Goal: Task Accomplishment & Management: Complete application form

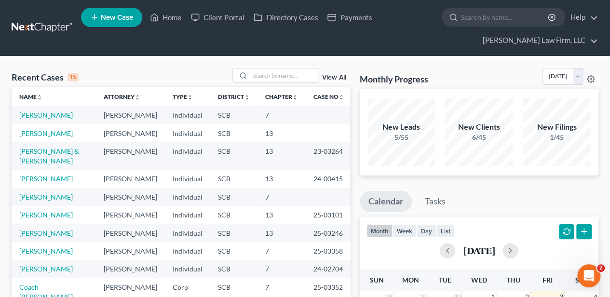
click at [122, 20] on span "New Case" at bounding box center [117, 17] width 32 height 7
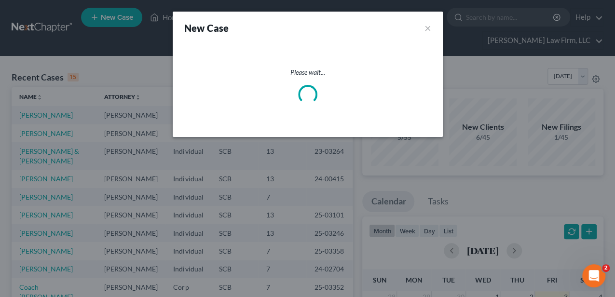
select select "72"
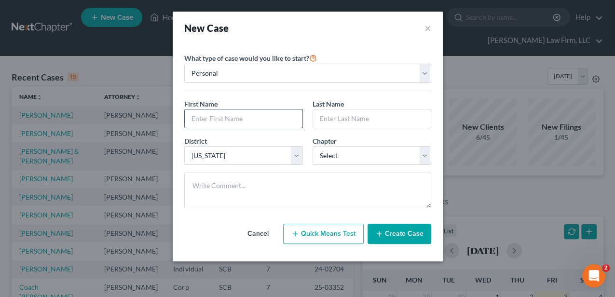
click at [233, 115] on input "text" at bounding box center [244, 118] width 118 height 18
type input "[PERSON_NAME]"
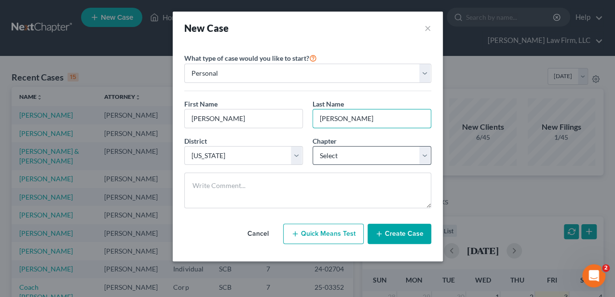
type input "[PERSON_NAME]"
click at [360, 159] on select "Select 7 11 12 13" at bounding box center [371, 155] width 119 height 19
select select "3"
click at [312, 146] on select "Select 7 11 12 13" at bounding box center [371, 155] width 119 height 19
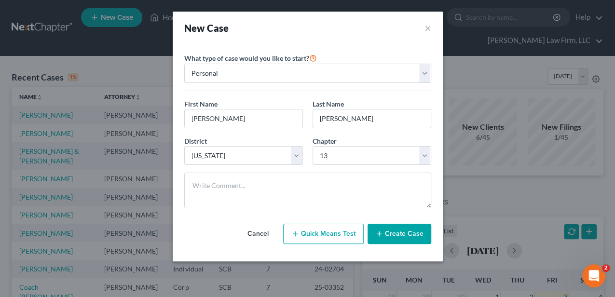
click at [390, 235] on button "Create Case" at bounding box center [399, 234] width 64 height 20
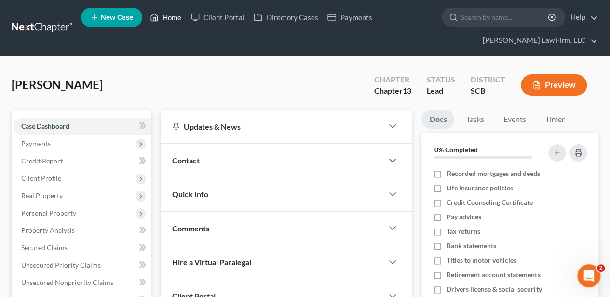
drag, startPoint x: 175, startPoint y: 18, endPoint x: 241, endPoint y: 47, distance: 71.4
click at [175, 18] on link "Home" at bounding box center [165, 17] width 41 height 17
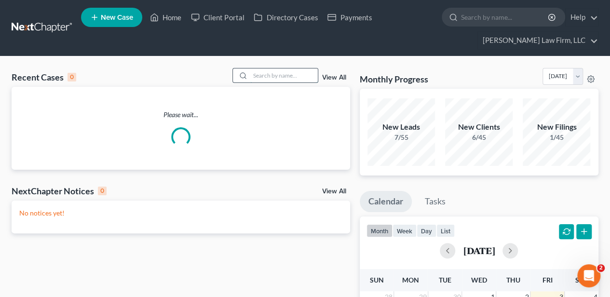
click at [273, 74] on input "search" at bounding box center [283, 75] width 67 height 14
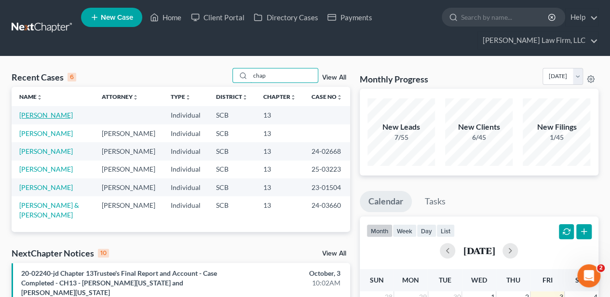
type input "chap"
click at [66, 111] on link "[PERSON_NAME]" at bounding box center [46, 115] width 54 height 8
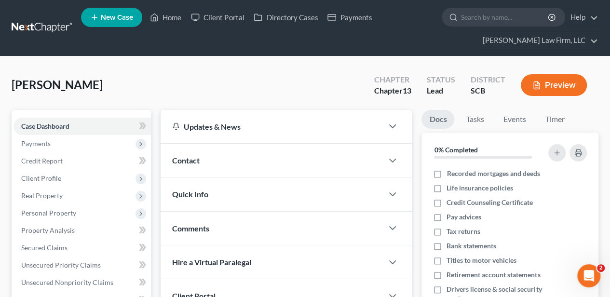
click at [201, 161] on div "Contact" at bounding box center [272, 160] width 222 height 33
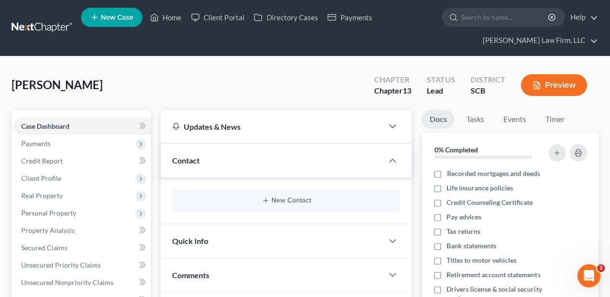
click at [272, 203] on div "New Contact" at bounding box center [286, 200] width 228 height 23
click at [280, 199] on button "New Contact" at bounding box center [286, 201] width 213 height 8
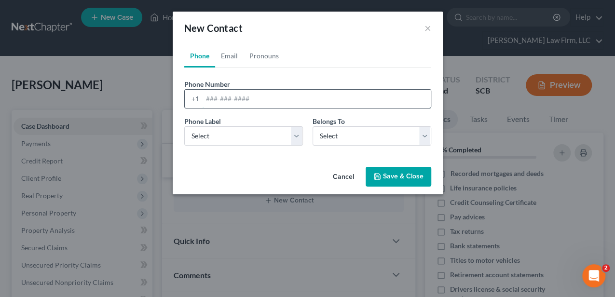
click at [268, 95] on input "tel" at bounding box center [316, 99] width 228 height 18
paste input "[PHONE_NUMBER]"
type input "[PHONE_NUMBER]"
click at [227, 61] on link "Email" at bounding box center [229, 55] width 28 height 23
click at [200, 56] on link "Phone" at bounding box center [199, 55] width 31 height 23
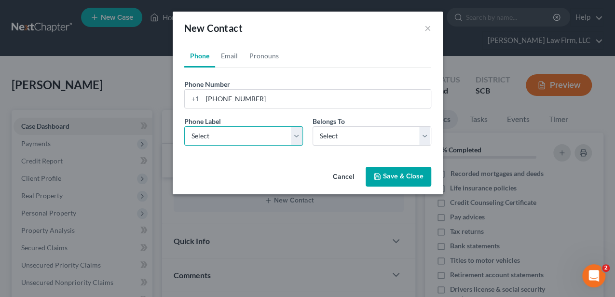
drag, startPoint x: 224, startPoint y: 128, endPoint x: 223, endPoint y: 137, distance: 9.3
click at [224, 128] on select "Select Mobile Home Work Other" at bounding box center [243, 135] width 119 height 19
select select "0"
click at [184, 126] on select "Select Mobile Home Work Other" at bounding box center [243, 135] width 119 height 19
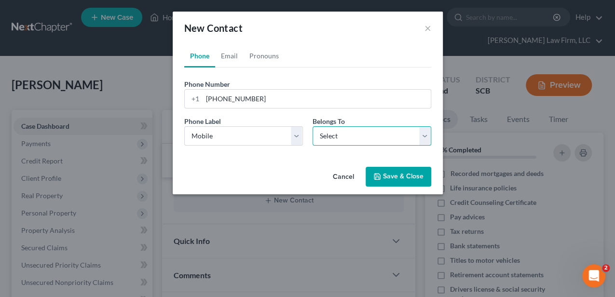
drag, startPoint x: 330, startPoint y: 138, endPoint x: 329, endPoint y: 145, distance: 6.8
click at [330, 138] on select "Select Client Other" at bounding box center [371, 135] width 119 height 19
select select "0"
click at [312, 126] on select "Select Client Other" at bounding box center [371, 135] width 119 height 19
select select "0"
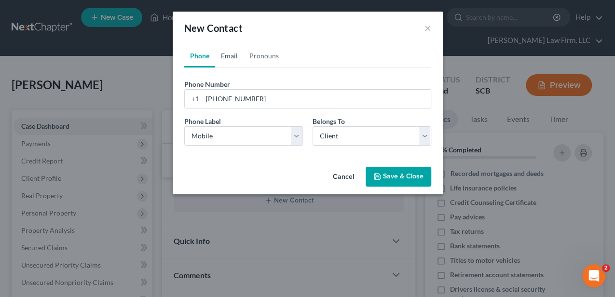
click at [233, 55] on link "Email" at bounding box center [229, 55] width 28 height 23
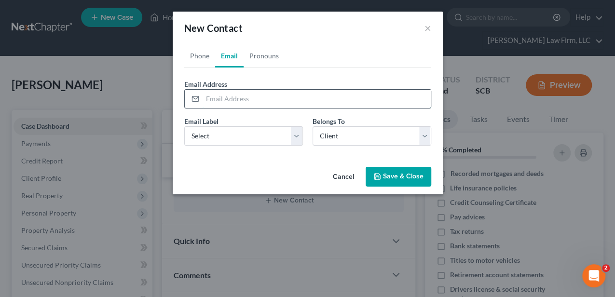
click at [232, 98] on input "email" at bounding box center [316, 99] width 228 height 18
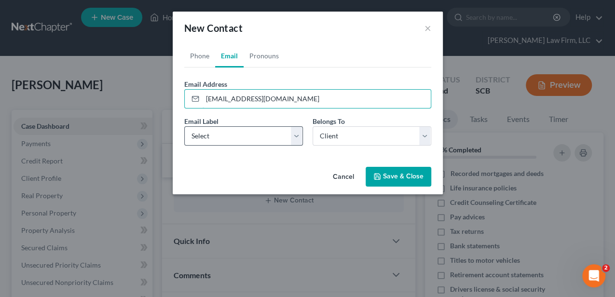
type input "[EMAIL_ADDRESS][DOMAIN_NAME]"
click at [211, 141] on select "Select Home Work Other" at bounding box center [243, 135] width 119 height 19
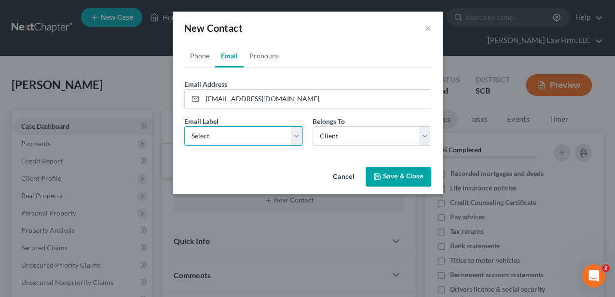
select select "0"
click at [184, 126] on select "Select Home Work Other" at bounding box center [243, 135] width 119 height 19
click at [382, 174] on button "Save & Close" at bounding box center [398, 177] width 66 height 20
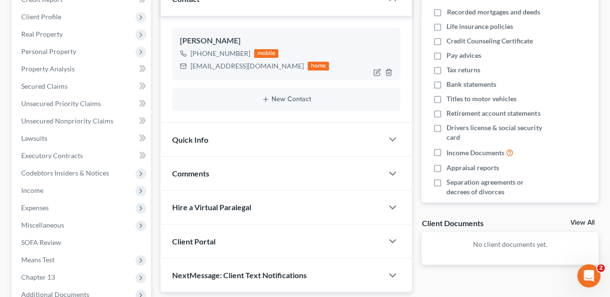
scroll to position [193, 0]
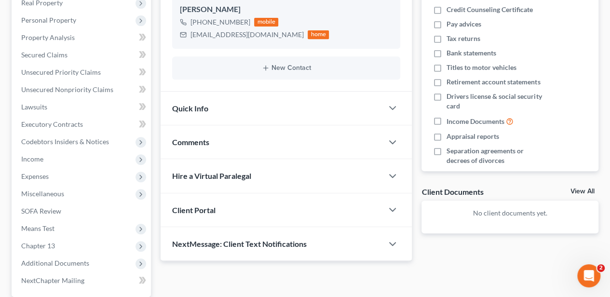
click at [215, 115] on div "Quick Info" at bounding box center [272, 108] width 222 height 33
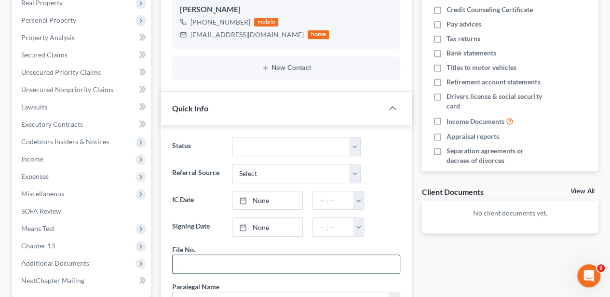
click at [215, 255] on input "text" at bounding box center [286, 264] width 227 height 18
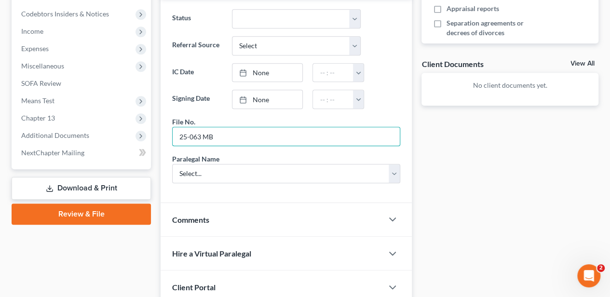
scroll to position [321, 0]
type input "25-063 MB"
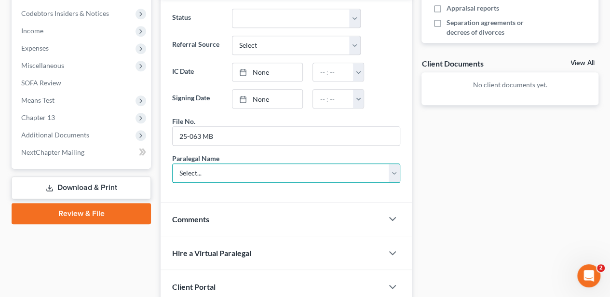
click at [200, 169] on select "Select... [PERSON_NAME] [PERSON_NAME] [PERSON_NAME] [PERSON_NAME]" at bounding box center [286, 172] width 228 height 19
select select "2"
click at [172, 163] on select "Select... [PERSON_NAME] [PERSON_NAME] [PERSON_NAME] [PERSON_NAME]" at bounding box center [286, 172] width 228 height 19
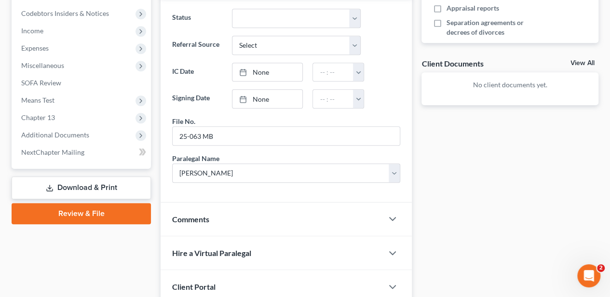
click at [150, 188] on link "Download & Print" at bounding box center [81, 187] width 139 height 23
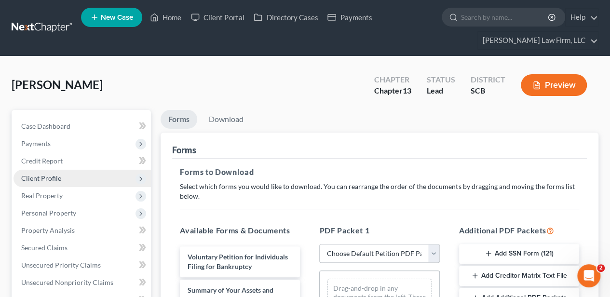
click at [62, 178] on span "Client Profile" at bounding box center [81, 178] width 137 height 17
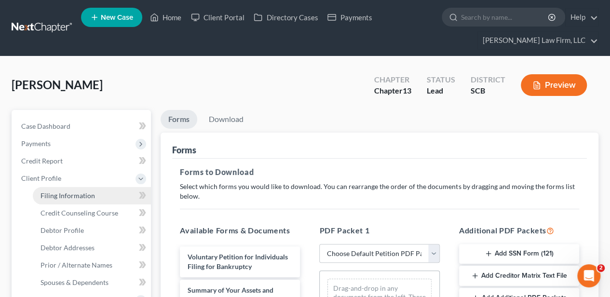
click at [64, 191] on span "Filing Information" at bounding box center [67, 195] width 54 height 8
select select "1"
select select "0"
select select "3"
select select "72"
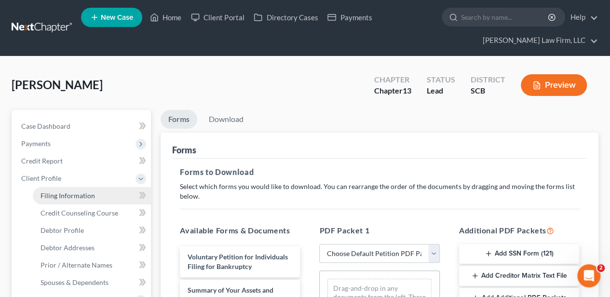
select select "42"
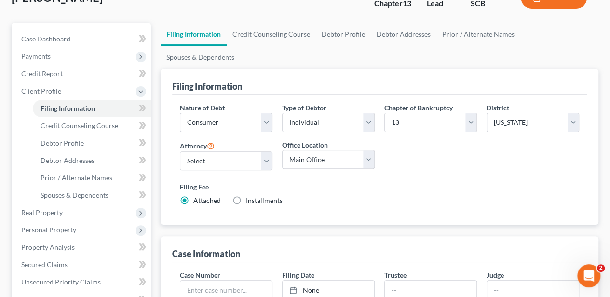
scroll to position [96, 0]
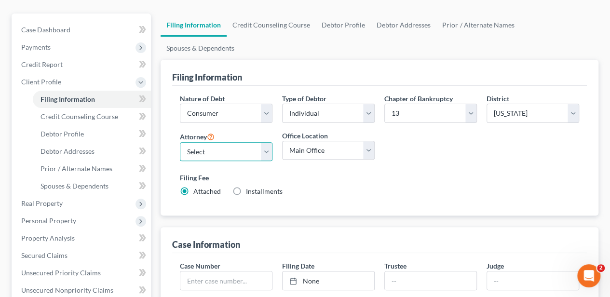
click at [217, 142] on select "Select [PERSON_NAME] - SCB [PERSON_NAME] - SCB" at bounding box center [226, 151] width 93 height 19
click at [218, 142] on select "Select [PERSON_NAME] - SCB [PERSON_NAME] - SCB" at bounding box center [226, 151] width 93 height 19
select select "1"
click at [180, 142] on select "Select [PERSON_NAME] - SCB [PERSON_NAME] - SCB" at bounding box center [226, 151] width 93 height 19
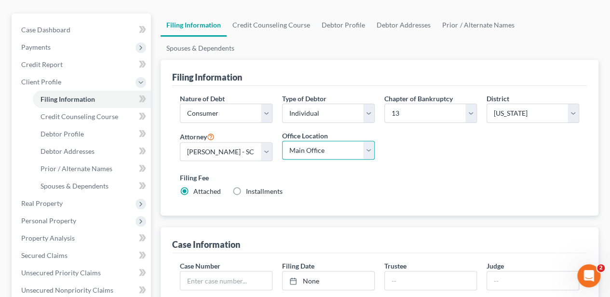
click at [308, 141] on select "Main Office [GEOGRAPHIC_DATA]" at bounding box center [328, 150] width 93 height 19
select select "0"
click at [282, 141] on select "Main Office [GEOGRAPHIC_DATA]" at bounding box center [328, 150] width 93 height 19
click at [392, 138] on div "Nature of Debt Select Business Consumer Other Nature of Business Select Clearin…" at bounding box center [379, 149] width 409 height 111
click at [294, 24] on link "Credit Counseling Course" at bounding box center [271, 24] width 89 height 23
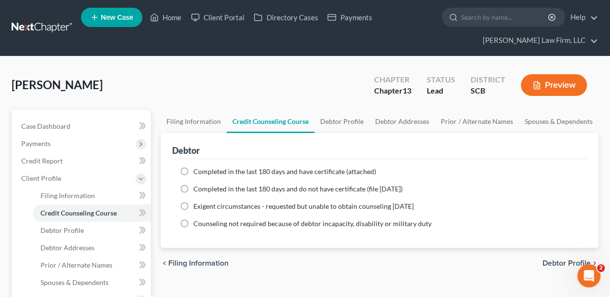
click at [204, 168] on span "Completed in the last 180 days and have certificate (attached)" at bounding box center [284, 171] width 183 height 8
click at [203, 168] on input "Completed in the last 180 days and have certificate (attached)" at bounding box center [200, 170] width 6 height 6
radio input "true"
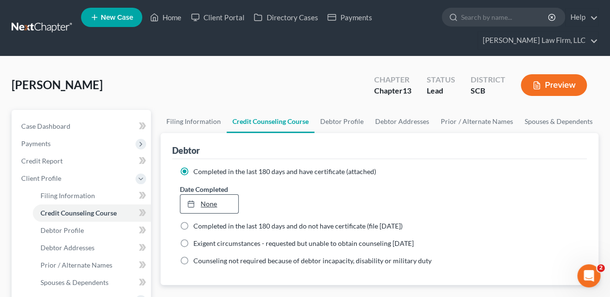
click at [208, 203] on link "None" at bounding box center [208, 204] width 57 height 18
type input "[DATE]"
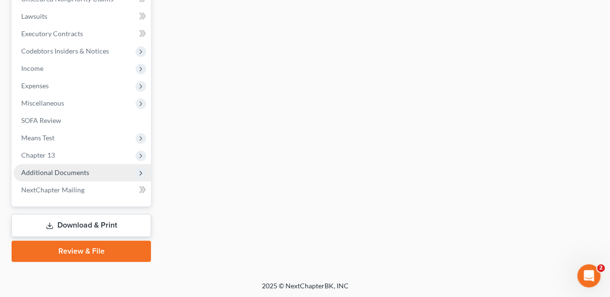
click at [83, 178] on span "Additional Documents" at bounding box center [81, 172] width 137 height 17
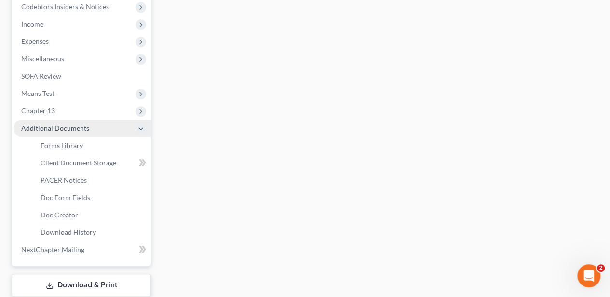
scroll to position [283, 0]
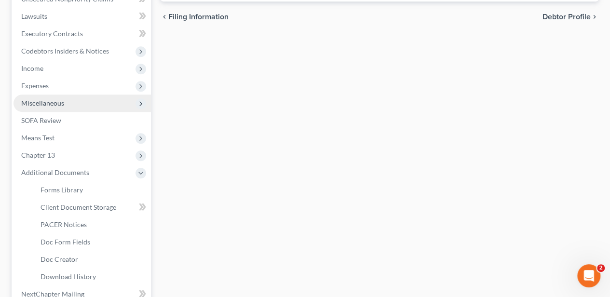
click at [63, 105] on span "Miscellaneous" at bounding box center [42, 103] width 43 height 8
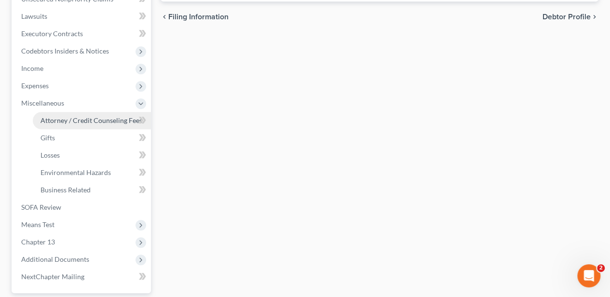
click at [67, 117] on span "Attorney / Credit Counseling Fees" at bounding box center [91, 120] width 102 height 8
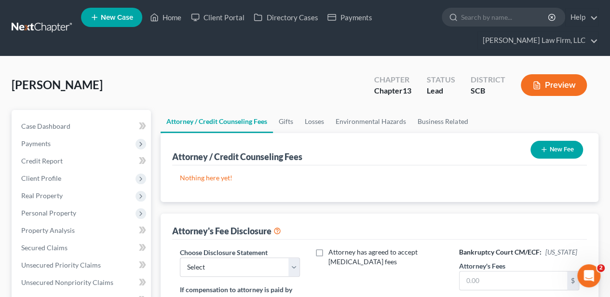
click at [560, 145] on button "New Fee" at bounding box center [556, 150] width 53 height 18
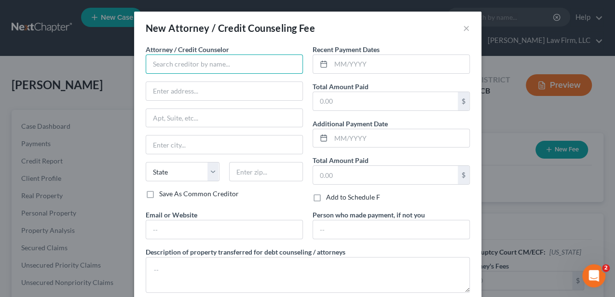
click at [210, 65] on input "text" at bounding box center [224, 63] width 157 height 19
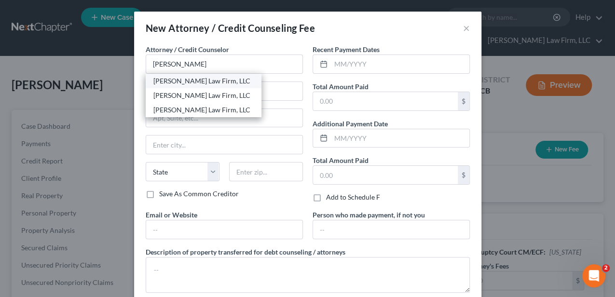
click at [213, 78] on div "[PERSON_NAME] Law Firm, LLC" at bounding box center [203, 81] width 100 height 10
type input "[PERSON_NAME] Law Firm, LLC"
type input "[STREET_ADDRESS]"
type input "Suite 107"
type input "[GEOGRAPHIC_DATA]"
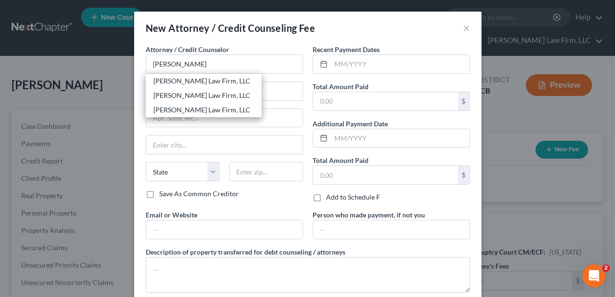
select select "42"
type input "29577"
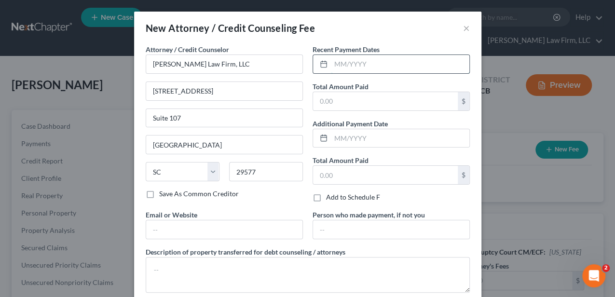
click at [360, 68] on input "text" at bounding box center [400, 64] width 138 height 18
type input "10/2025"
click at [338, 99] on input "text" at bounding box center [385, 101] width 145 height 18
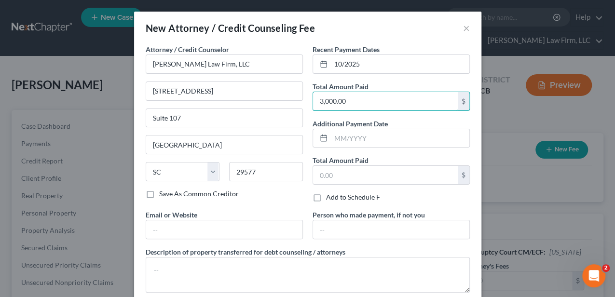
type input "3,000.00"
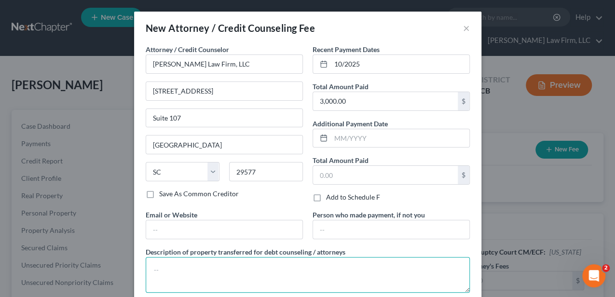
click at [264, 272] on textarea at bounding box center [308, 275] width 324 height 36
type textarea "Filing Fee $313.00"
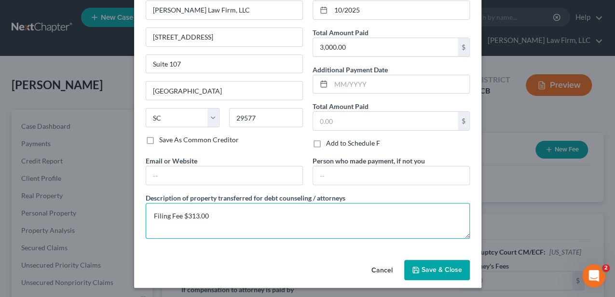
click at [240, 219] on textarea "Filing Fee $313.00" at bounding box center [308, 221] width 324 height 36
type textarea "Filing Fee $313.00 Attorney Fee $2,648.75 Credit Report $38.25"
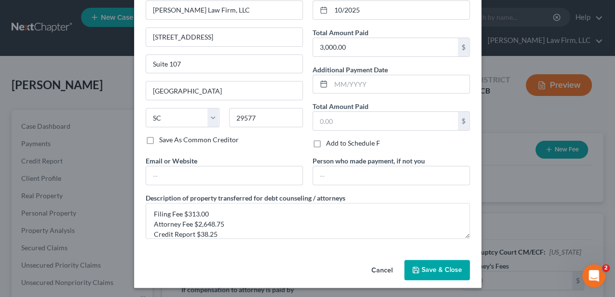
click at [445, 261] on button "Save & Close" at bounding box center [437, 270] width 66 height 20
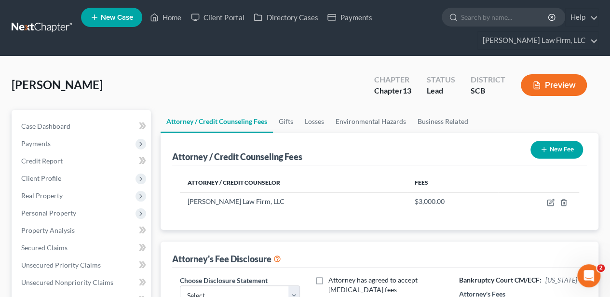
click at [563, 148] on button "New Fee" at bounding box center [556, 150] width 53 height 18
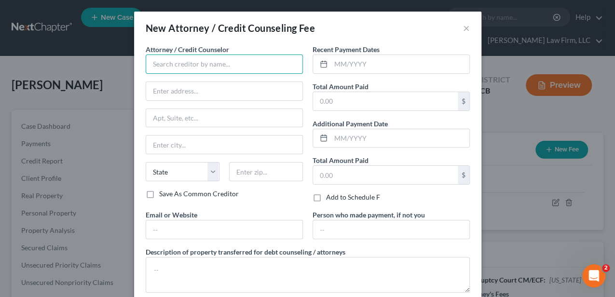
click at [222, 66] on input "text" at bounding box center [224, 63] width 157 height 19
click at [197, 65] on input "moneys" at bounding box center [224, 63] width 157 height 19
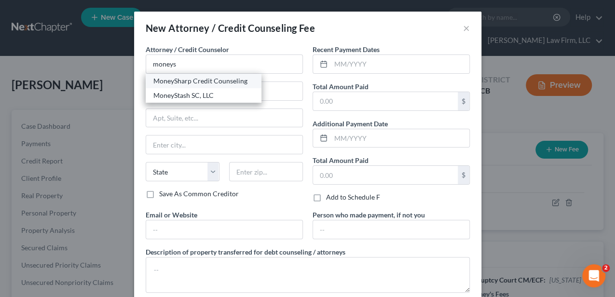
click at [192, 82] on div "MoneySharp Credit Counseling" at bounding box center [203, 81] width 100 height 10
type input "MoneySharp Credit Counseling"
type input "[STREET_ADDRESS]"
type input "[GEOGRAPHIC_DATA]"
select select "14"
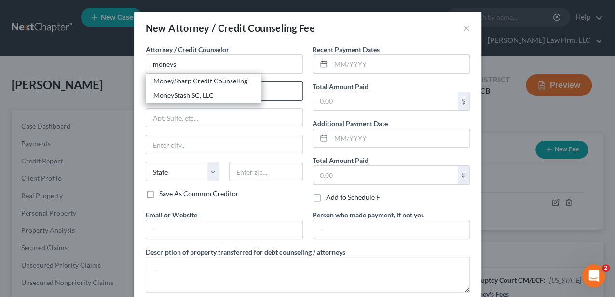
type input "60647"
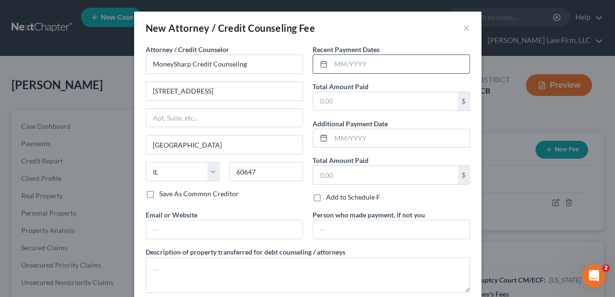
click at [337, 65] on input "text" at bounding box center [400, 64] width 138 height 18
type input "10/2025"
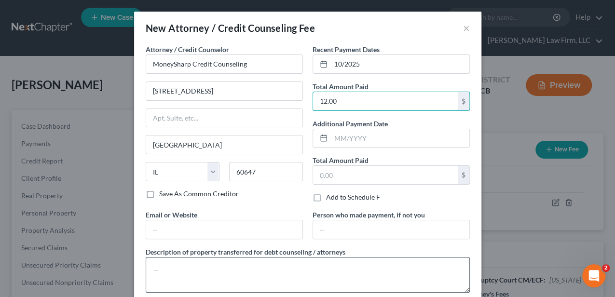
type input "12.00"
click at [296, 276] on textarea at bounding box center [308, 275] width 324 height 36
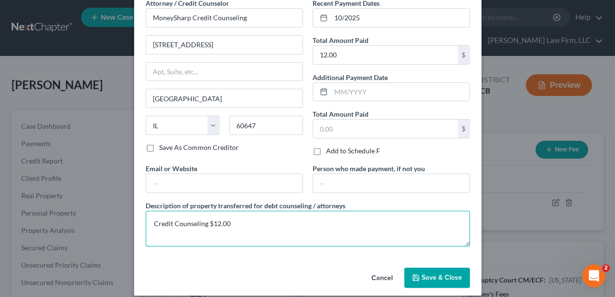
scroll to position [54, 0]
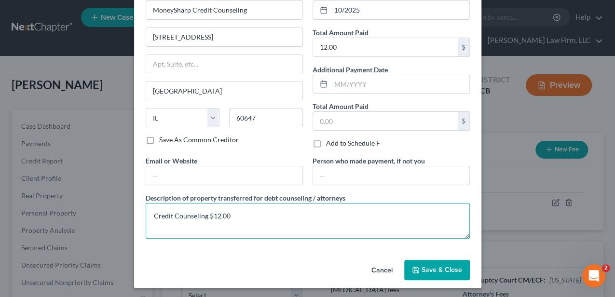
type textarea "Credit Counseling $12.00"
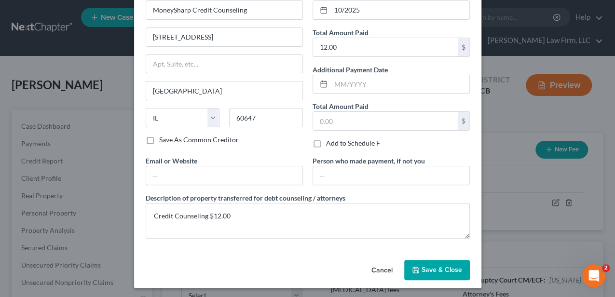
click at [428, 261] on button "Save & Close" at bounding box center [437, 270] width 66 height 20
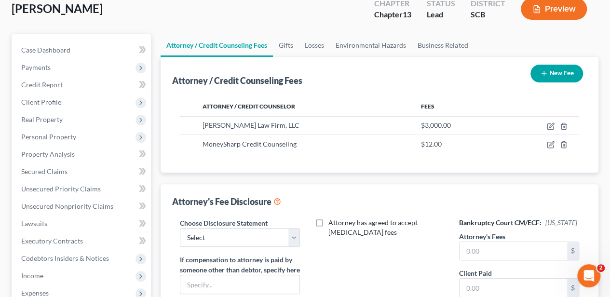
scroll to position [96, 0]
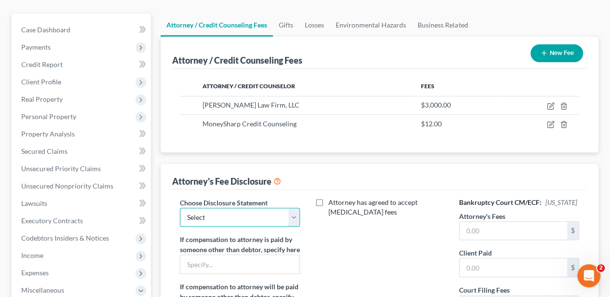
drag, startPoint x: 262, startPoint y: 218, endPoint x: 257, endPoint y: 223, distance: 6.8
click at [262, 218] on select "Select Disclosure of Compensation of Attorney for Debtor(S)" at bounding box center [240, 217] width 120 height 19
select select "0"
click at [180, 208] on select "Select Disclosure of Compensation of Attorney for Debtor(S)" at bounding box center [240, 217] width 120 height 19
click at [532, 236] on input "text" at bounding box center [512, 231] width 107 height 18
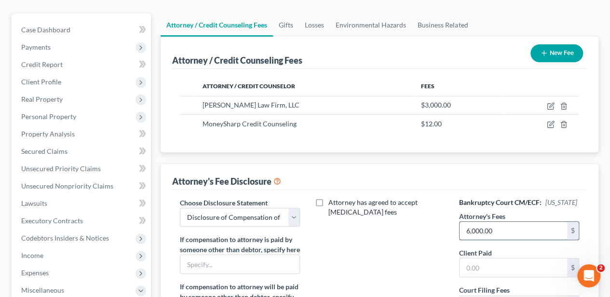
type input "6,000.00"
type input "3,351.25"
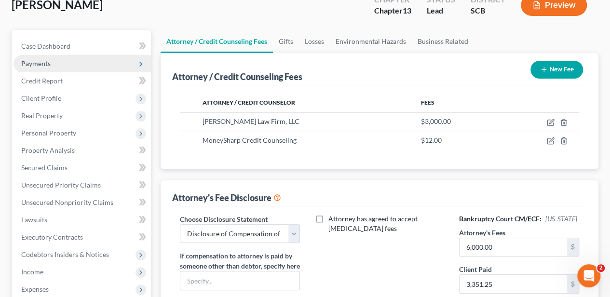
scroll to position [80, 0]
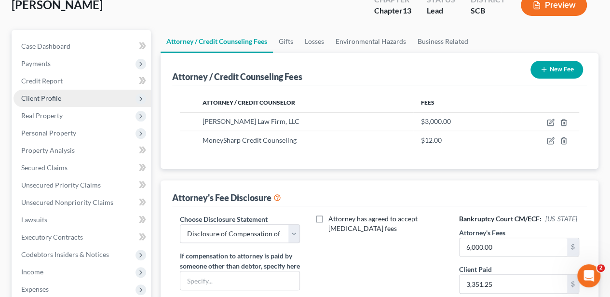
click at [40, 96] on span "Client Profile" at bounding box center [41, 98] width 40 height 8
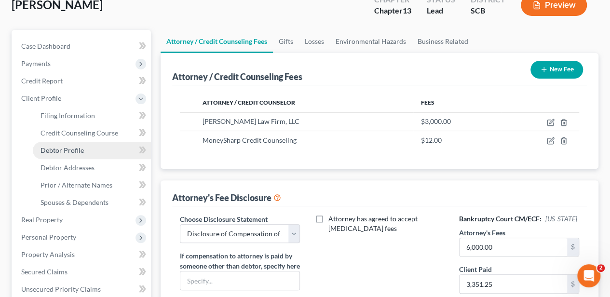
drag, startPoint x: 65, startPoint y: 150, endPoint x: 77, endPoint y: 147, distance: 12.8
click at [65, 150] on span "Debtor Profile" at bounding box center [61, 150] width 43 height 8
select select "0"
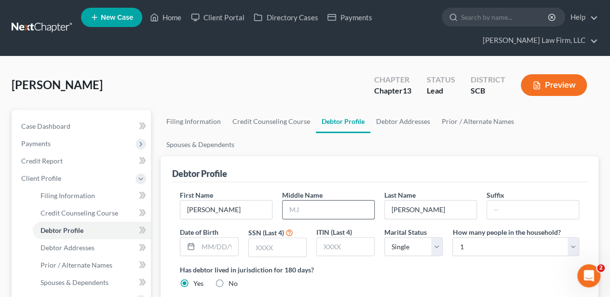
click at [302, 201] on input "text" at bounding box center [328, 210] width 92 height 18
type input "[PERSON_NAME]"
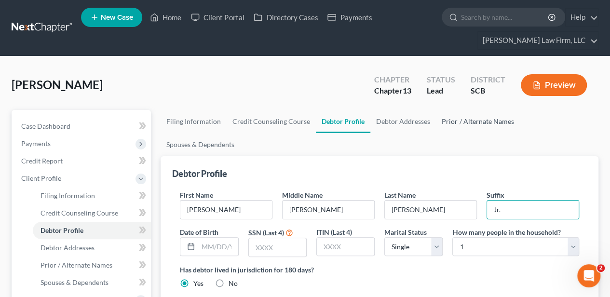
type input "Jr."
click at [469, 119] on link "Prior / Alternate Names" at bounding box center [477, 121] width 83 height 23
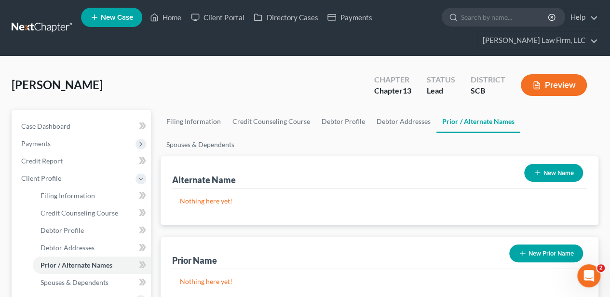
click at [542, 164] on button "New Name" at bounding box center [553, 173] width 59 height 18
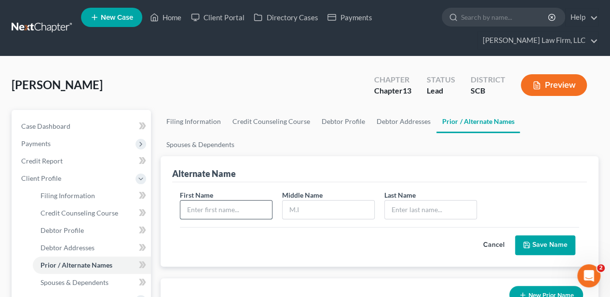
click at [250, 201] on input "text" at bounding box center [226, 210] width 92 height 18
type input "[PERSON_NAME]"
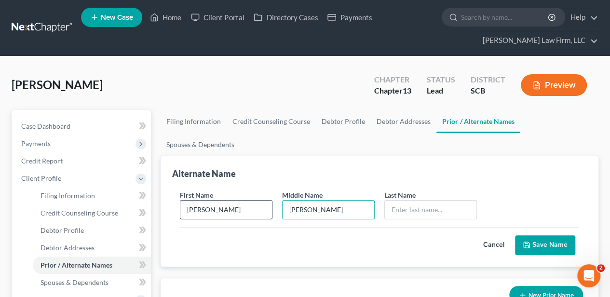
type input "[PERSON_NAME]"
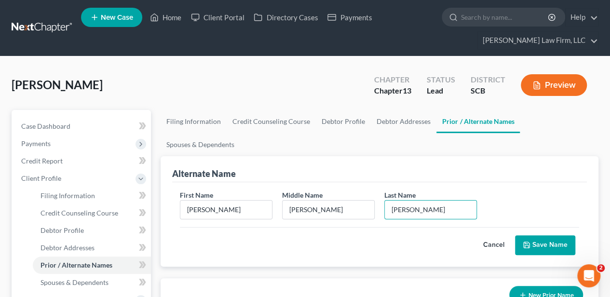
type input "[PERSON_NAME]"
click at [549, 235] on button "Save Name" at bounding box center [545, 245] width 60 height 20
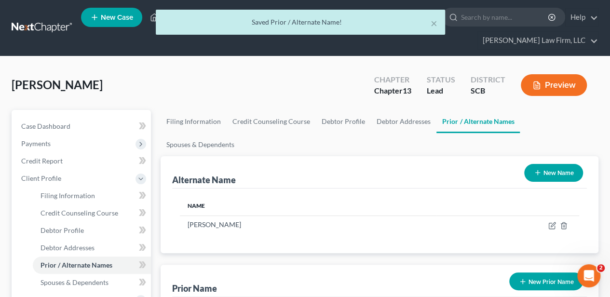
click at [549, 164] on button "New Name" at bounding box center [553, 173] width 59 height 18
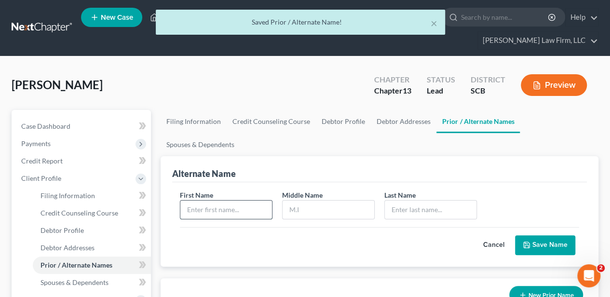
click at [243, 201] on input "text" at bounding box center [226, 210] width 92 height 18
type input "[PERSON_NAME]"
type input "A"
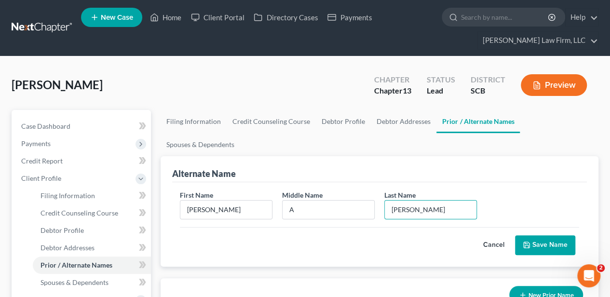
type input "[PERSON_NAME]"
click at [536, 235] on button "Save Name" at bounding box center [545, 245] width 60 height 20
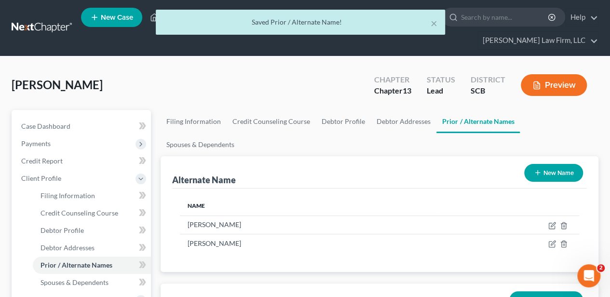
click at [537, 169] on icon "button" at bounding box center [538, 173] width 8 height 8
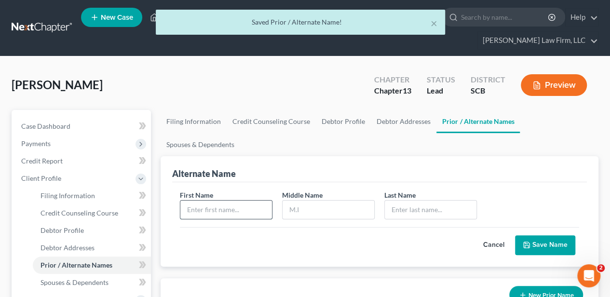
click at [249, 201] on input "text" at bounding box center [226, 210] width 92 height 18
type input "[PERSON_NAME]"
type input "A"
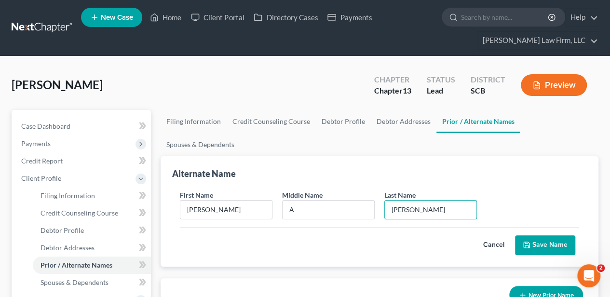
type input "[PERSON_NAME]"
click at [531, 235] on button "Save Name" at bounding box center [545, 245] width 60 height 20
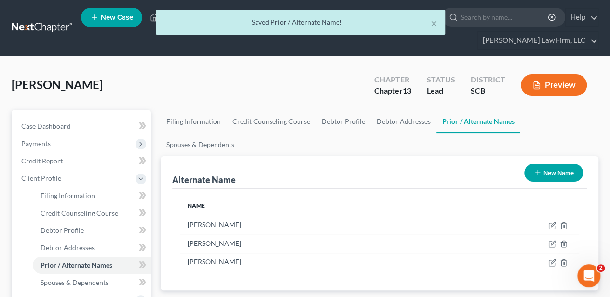
click at [538, 169] on icon "button" at bounding box center [538, 173] width 8 height 8
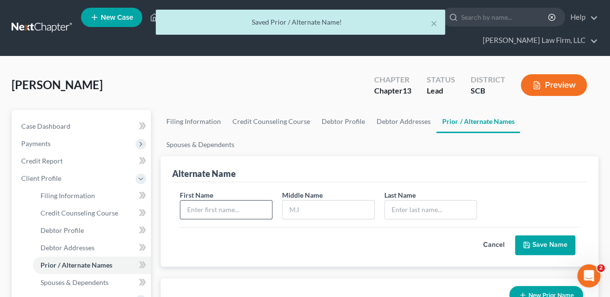
click at [226, 201] on input "text" at bounding box center [226, 210] width 92 height 18
type input "[PERSON_NAME]"
type input "C"
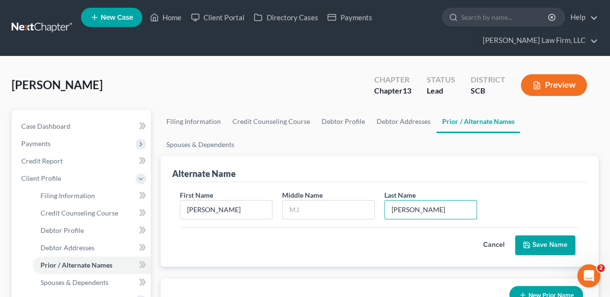
type input "[PERSON_NAME]"
click at [541, 235] on button "Save Name" at bounding box center [545, 245] width 60 height 20
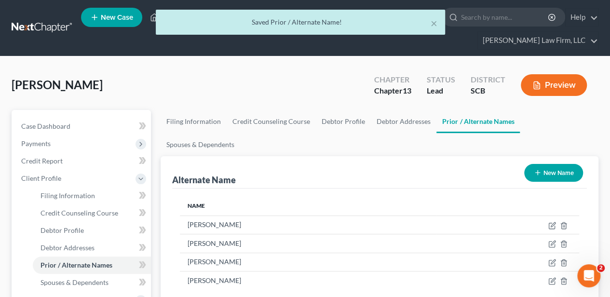
click at [549, 164] on button "New Name" at bounding box center [553, 173] width 59 height 18
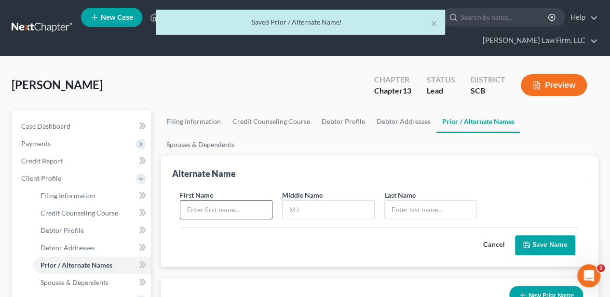
click at [215, 201] on input "text" at bounding box center [226, 210] width 92 height 18
type input "[PERSON_NAME]"
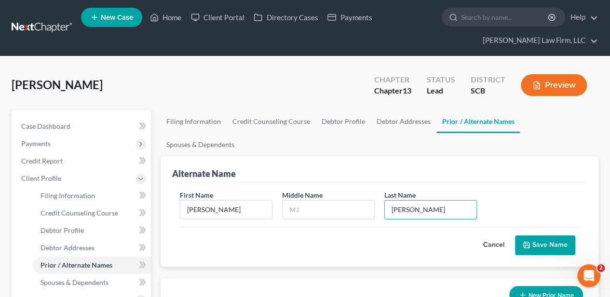
type input "[PERSON_NAME]"
click at [559, 235] on button "Save Name" at bounding box center [545, 245] width 60 height 20
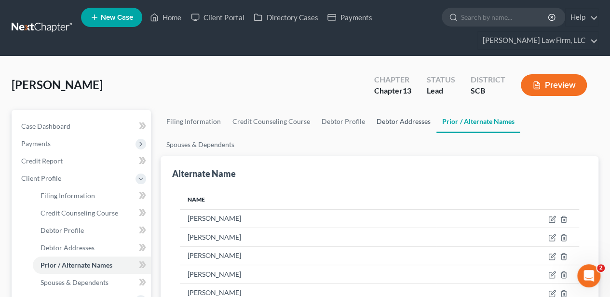
click at [381, 122] on link "Debtor Addresses" at bounding box center [404, 121] width 66 height 23
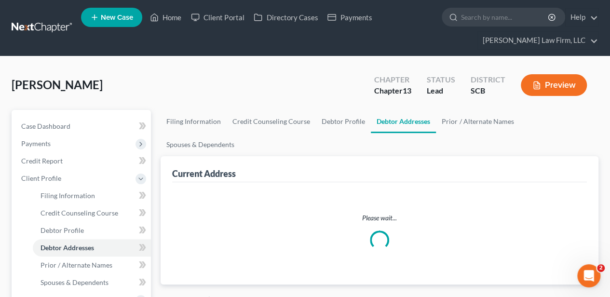
select select "0"
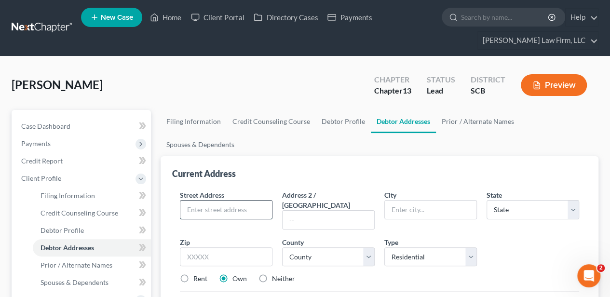
click at [243, 201] on input "text" at bounding box center [226, 210] width 92 height 18
type input "[STREET_ADDRESS]"
click at [251, 247] on input "text" at bounding box center [226, 256] width 93 height 19
type input "29579"
type input "[GEOGRAPHIC_DATA]"
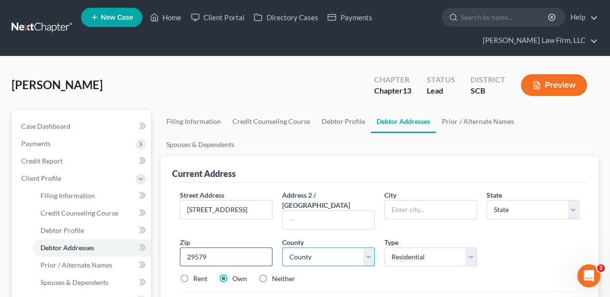
select select "42"
click at [229, 247] on input "29579" at bounding box center [226, 256] width 93 height 19
type input "29588"
click at [304, 247] on select "County [GEOGRAPHIC_DATA] [GEOGRAPHIC_DATA] [GEOGRAPHIC_DATA] [GEOGRAPHIC_DATA] …" at bounding box center [328, 256] width 93 height 19
select select "25"
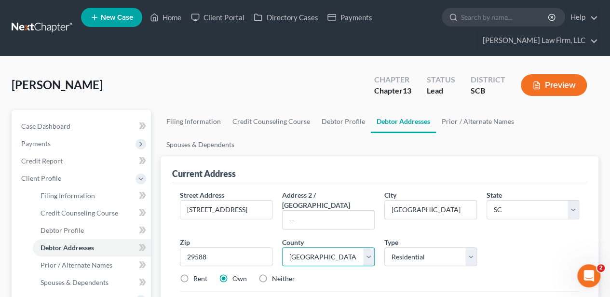
click at [282, 247] on select "County [GEOGRAPHIC_DATA] [GEOGRAPHIC_DATA] [GEOGRAPHIC_DATA] [GEOGRAPHIC_DATA] …" at bounding box center [328, 256] width 93 height 19
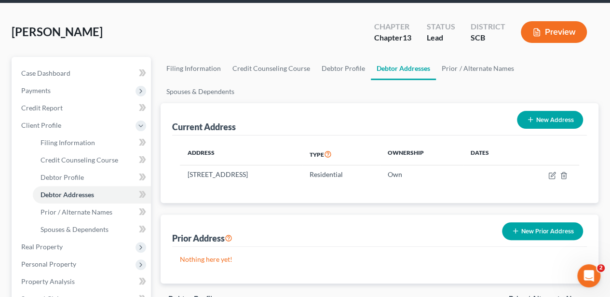
scroll to position [96, 0]
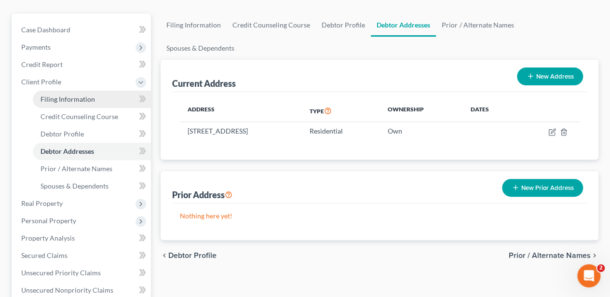
click at [51, 104] on link "Filing Information" at bounding box center [92, 99] width 118 height 17
select select "1"
select select "0"
select select "3"
select select "72"
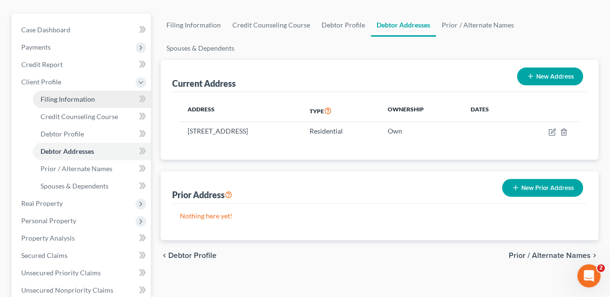
select select "1"
select select "0"
select select "42"
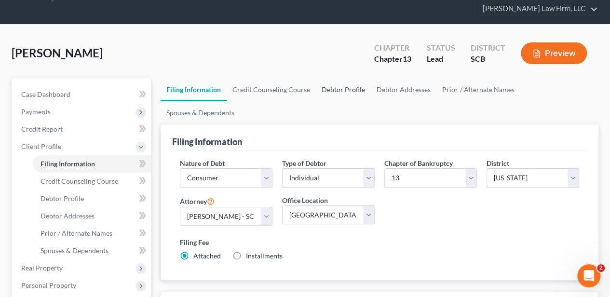
click at [328, 83] on link "Debtor Profile" at bounding box center [343, 89] width 55 height 23
select select "0"
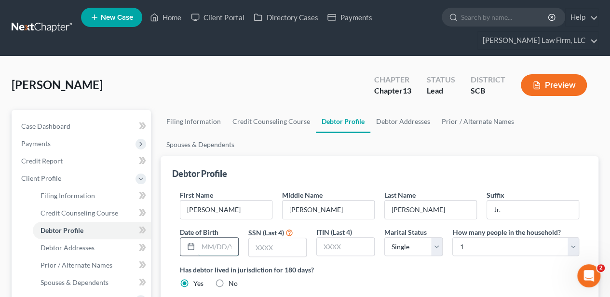
click at [222, 238] on input "text" at bounding box center [218, 247] width 40 height 18
type input "[DATE]"
click at [271, 238] on input "text" at bounding box center [277, 247] width 57 height 18
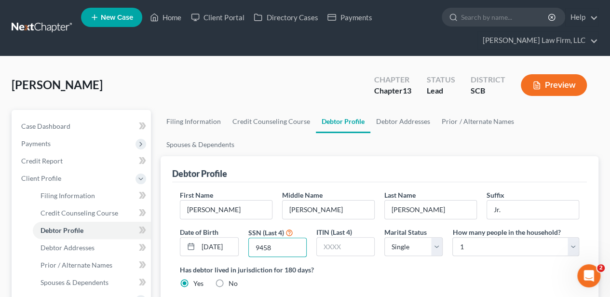
type input "9458"
click at [422, 265] on div "Has debtor lived in jurisdiction for 180 days? Yes No Debtor must reside in jur…" at bounding box center [379, 277] width 399 height 24
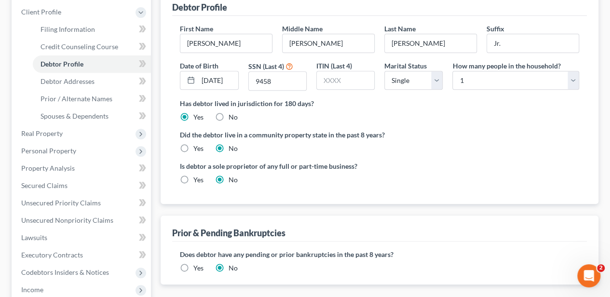
scroll to position [225, 0]
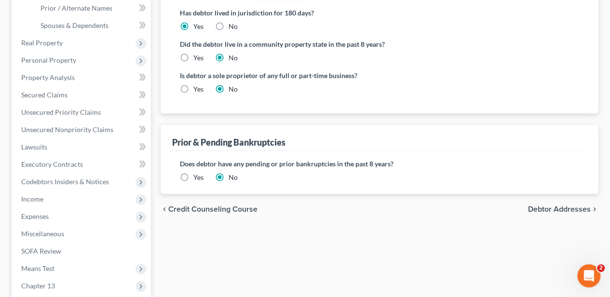
click at [549, 205] on span "Debtor Addresses" at bounding box center [559, 209] width 63 height 8
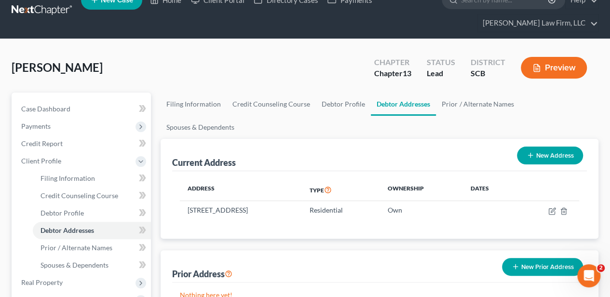
scroll to position [32, 0]
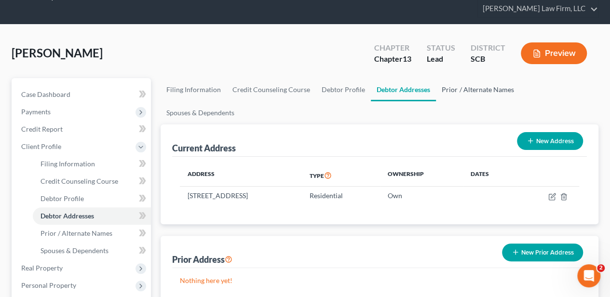
click at [463, 93] on link "Prior / Alternate Names" at bounding box center [477, 89] width 83 height 23
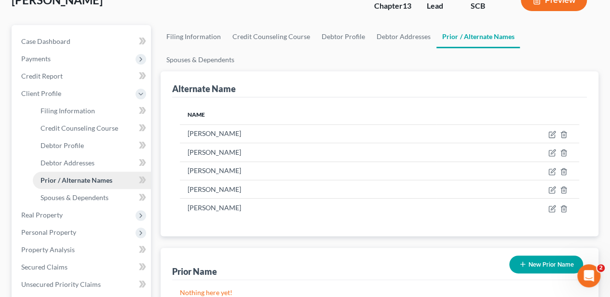
scroll to position [96, 0]
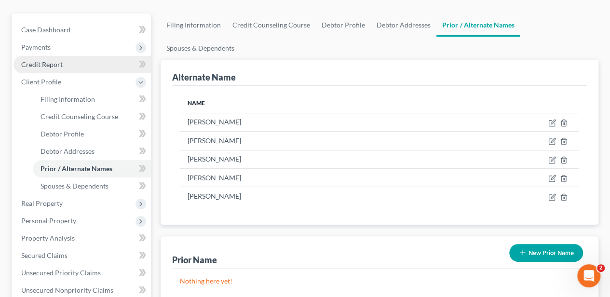
click at [68, 62] on link "Credit Report" at bounding box center [81, 64] width 137 height 17
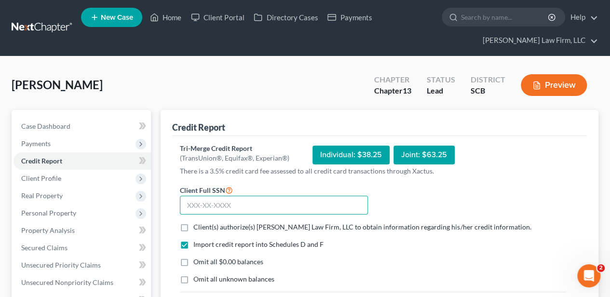
click at [211, 200] on input "text" at bounding box center [274, 205] width 188 height 19
type input "226-21-9458"
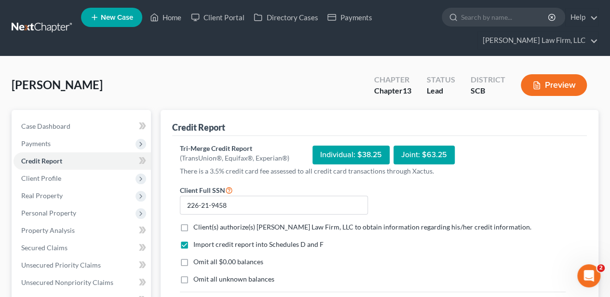
click at [193, 230] on label "Client(s) authorize(s) [PERSON_NAME] Law Firm, LLC to obtain information regard…" at bounding box center [361, 227] width 337 height 10
click at [197, 228] on input "Client(s) authorize(s) [PERSON_NAME] Law Firm, LLC to obtain information regard…" at bounding box center [200, 225] width 6 height 6
checkbox input "true"
click at [193, 259] on label "Omit all $0.00 balances" at bounding box center [228, 262] width 70 height 10
click at [197, 259] on input "Omit all $0.00 balances" at bounding box center [200, 260] width 6 height 6
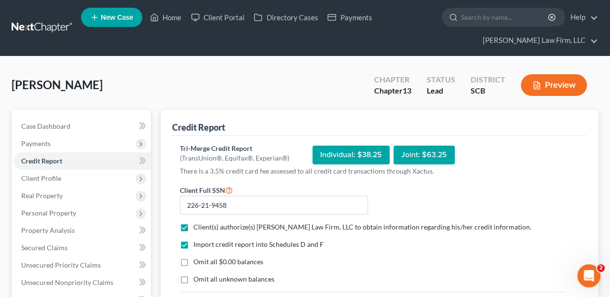
checkbox input "true"
click at [193, 278] on label "Omit all unknown balances" at bounding box center [233, 279] width 81 height 10
click at [197, 278] on input "Omit all unknown balances" at bounding box center [200, 277] width 6 height 6
checkbox input "true"
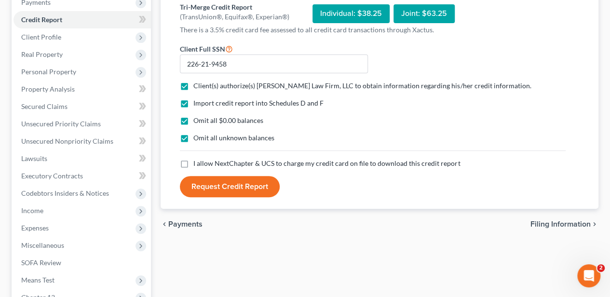
scroll to position [161, 0]
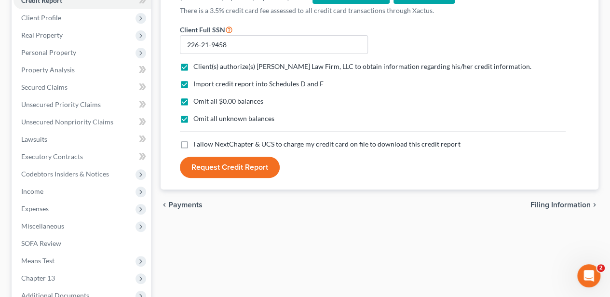
click at [193, 140] on label "I allow NextChapter & UCS to charge my credit card on file to download this cre…" at bounding box center [326, 144] width 267 height 10
click at [197, 140] on input "I allow NextChapter & UCS to charge my credit card on file to download this cre…" at bounding box center [200, 142] width 6 height 6
checkbox input "true"
click at [204, 164] on button "Request Credit Report" at bounding box center [230, 167] width 100 height 21
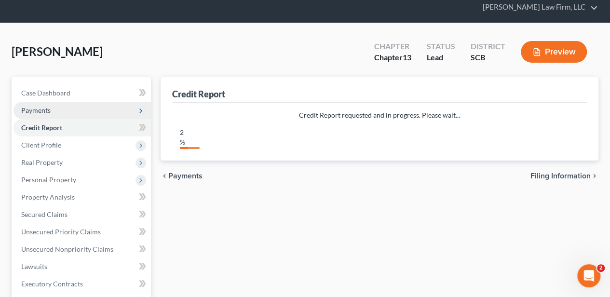
scroll to position [32, 0]
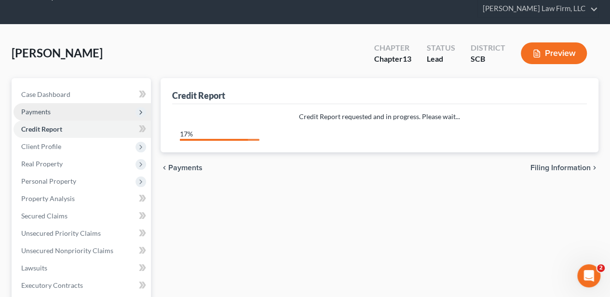
click at [31, 110] on span "Payments" at bounding box center [35, 111] width 29 height 8
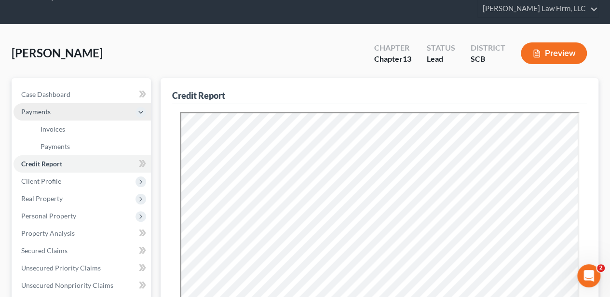
scroll to position [0, 0]
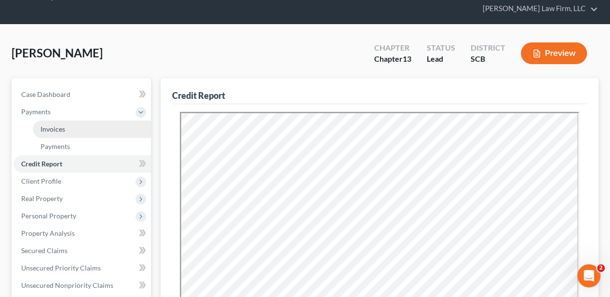
click at [58, 133] on link "Invoices" at bounding box center [92, 129] width 118 height 17
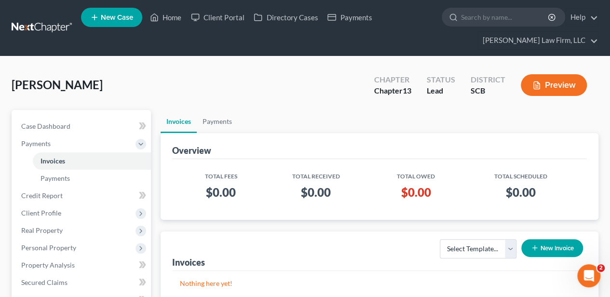
click at [548, 249] on button "New Invoice" at bounding box center [552, 248] width 62 height 18
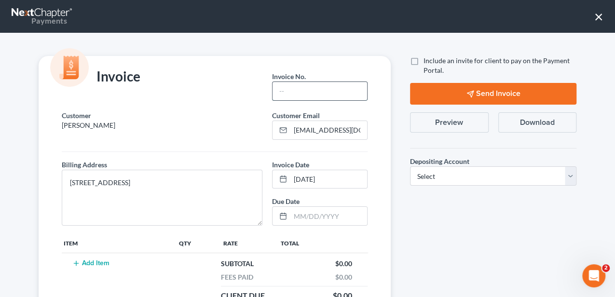
click at [323, 86] on input "text" at bounding box center [319, 91] width 94 height 18
type input "25-063 MB"
click at [94, 259] on button "Add Item" at bounding box center [90, 263] width 42 height 8
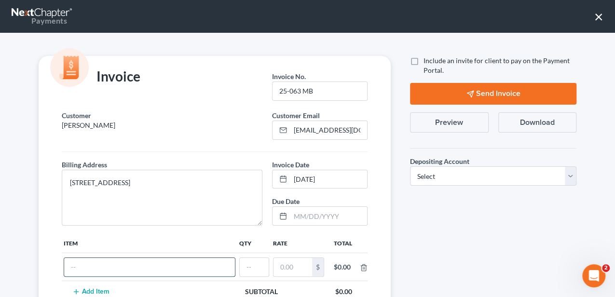
click at [96, 260] on input "text" at bounding box center [149, 267] width 171 height 18
type input "Attorney"
type input "F"
click at [114, 268] on input "Attorney" at bounding box center [149, 267] width 171 height 18
type input "Attorney Fee"
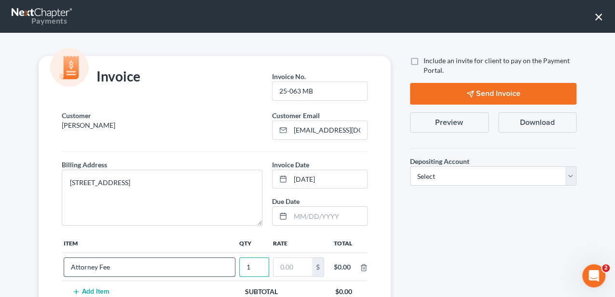
type input "1"
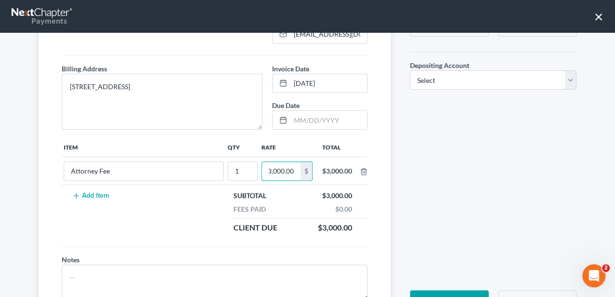
scroll to position [96, 0]
type input "3,000.00"
drag, startPoint x: 443, startPoint y: 78, endPoint x: 437, endPoint y: 86, distance: 10.3
click at [443, 78] on select "Select Operation Trust" at bounding box center [493, 79] width 166 height 19
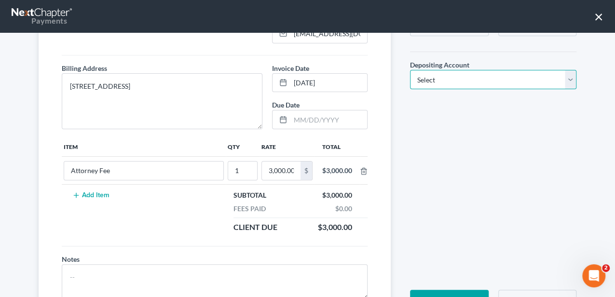
select select "1"
click at [410, 70] on select "Select Operation Trust" at bounding box center [493, 79] width 166 height 19
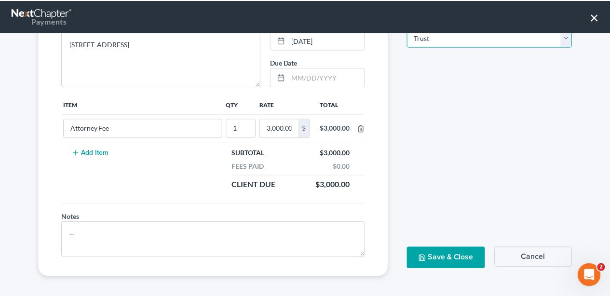
scroll to position [139, 0]
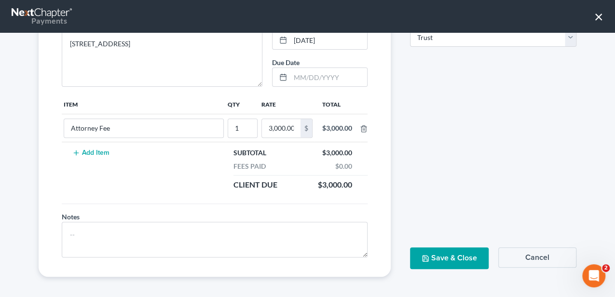
click at [456, 251] on button "Save & Close" at bounding box center [449, 258] width 79 height 22
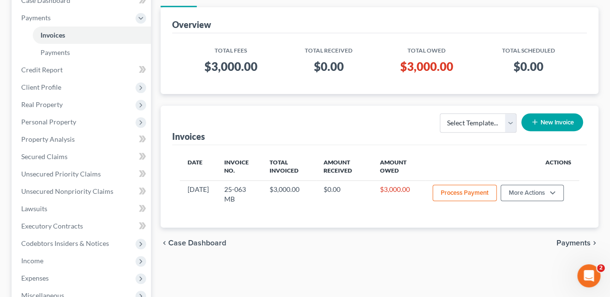
scroll to position [161, 0]
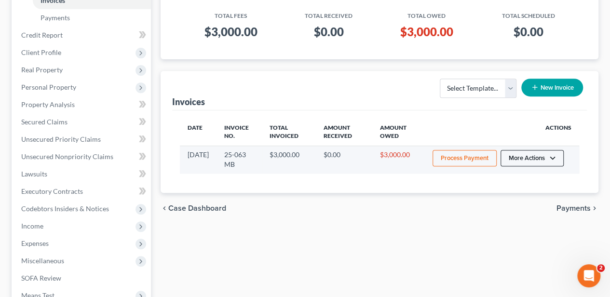
click at [533, 152] on button "More Actions" at bounding box center [531, 158] width 63 height 16
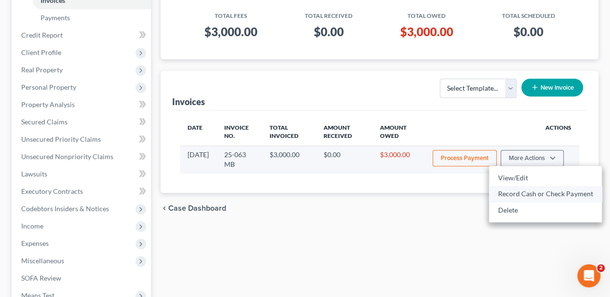
click at [511, 193] on link "Record Cash or Check Payment" at bounding box center [545, 194] width 113 height 16
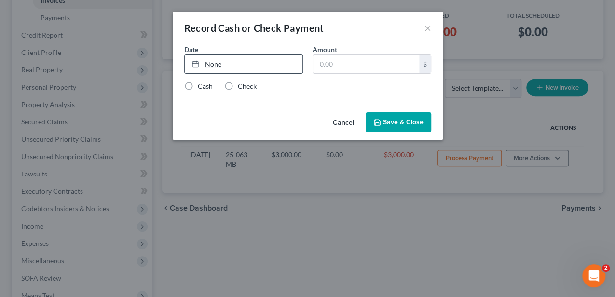
click at [268, 66] on link "None" at bounding box center [244, 64] width 118 height 18
type input "[DATE]"
click at [335, 67] on input "text" at bounding box center [366, 64] width 106 height 18
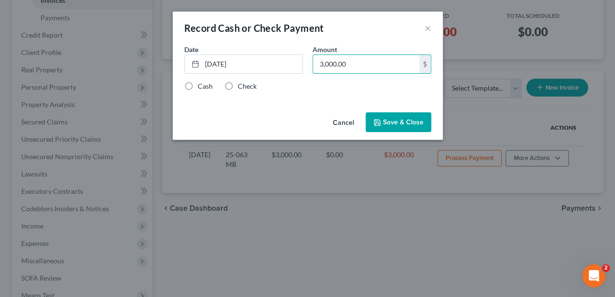
type input "3,000.00"
click at [238, 86] on label "Check" at bounding box center [247, 86] width 19 height 10
click at [241, 86] on input "Check" at bounding box center [244, 84] width 6 height 6
radio input "true"
click at [440, 137] on div "Cancel Save & Close" at bounding box center [308, 124] width 270 height 32
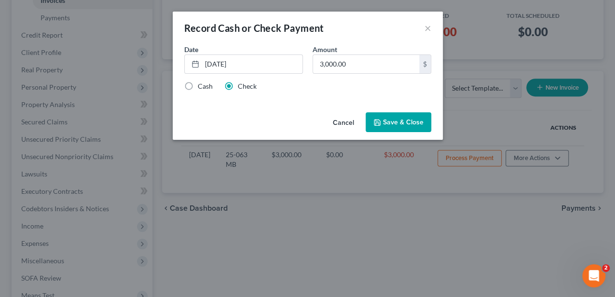
click at [413, 128] on button "Save & Close" at bounding box center [398, 122] width 66 height 20
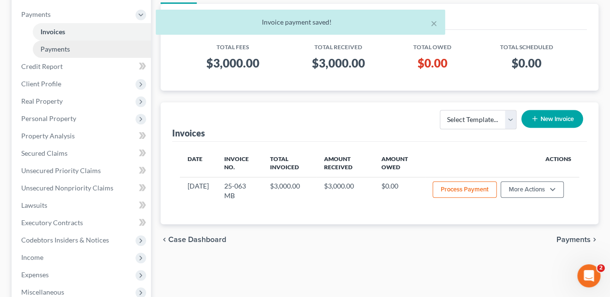
scroll to position [32, 0]
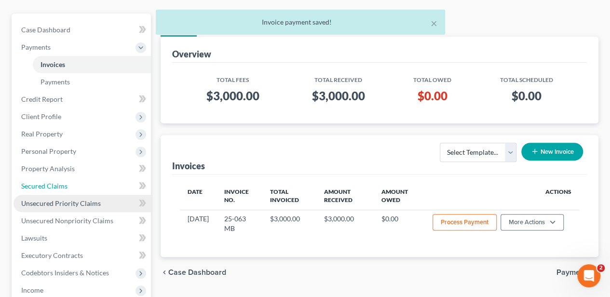
drag, startPoint x: 68, startPoint y: 190, endPoint x: 59, endPoint y: 195, distance: 10.6
click at [68, 190] on link "Secured Claims" at bounding box center [81, 185] width 137 height 17
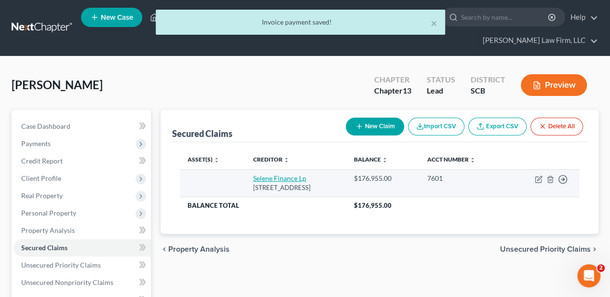
click at [255, 174] on link "Selene Finance Lp" at bounding box center [279, 178] width 53 height 8
select select "45"
select select "0"
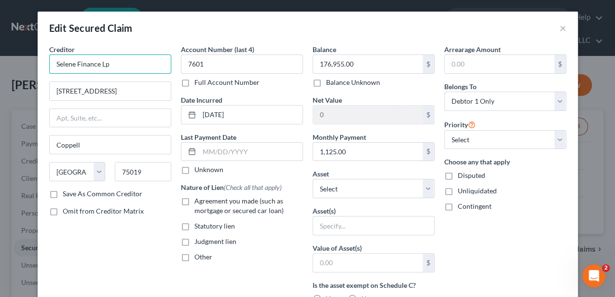
drag, startPoint x: 98, startPoint y: 69, endPoint x: 36, endPoint y: 67, distance: 62.2
click at [40, 68] on div "Creditor * Selene Finance Lp [GEOGRAPHIC_DATA] 5 Coppell State [US_STATE] AK AR…" at bounding box center [308, 267] width 540 height 447
type input "Selene Finance"
click at [210, 204] on label "Agreement you made (such as mortgage or secured car loan)" at bounding box center [248, 205] width 108 height 19
click at [204, 202] on input "Agreement you made (such as mortgage or secured car loan)" at bounding box center [201, 199] width 6 height 6
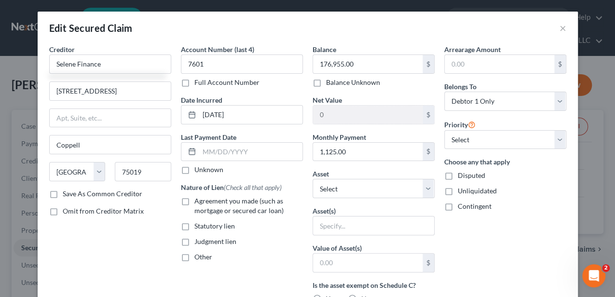
checkbox input "true"
click at [201, 255] on span "Other" at bounding box center [203, 257] width 18 height 8
click at [201, 255] on input "Other" at bounding box center [201, 255] width 6 height 6
checkbox input "true"
click at [202, 270] on input "text" at bounding box center [241, 279] width 121 height 18
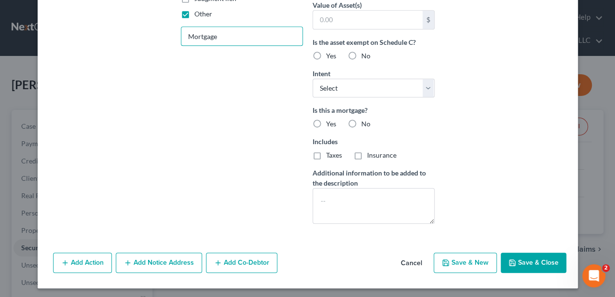
type input "Mortgage"
click at [518, 253] on button "Save & Close" at bounding box center [533, 263] width 66 height 20
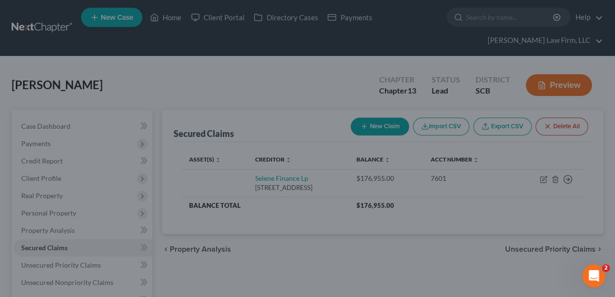
scroll to position [138, 0]
type input "0"
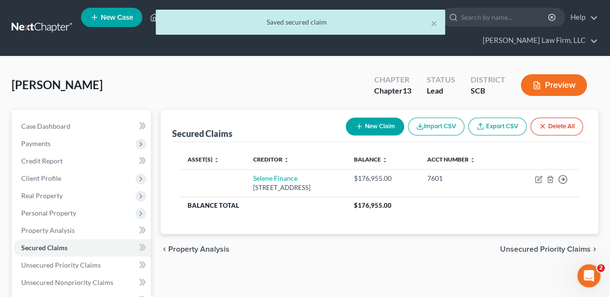
click at [523, 245] on span "Unsecured Priority Claims" at bounding box center [545, 249] width 91 height 8
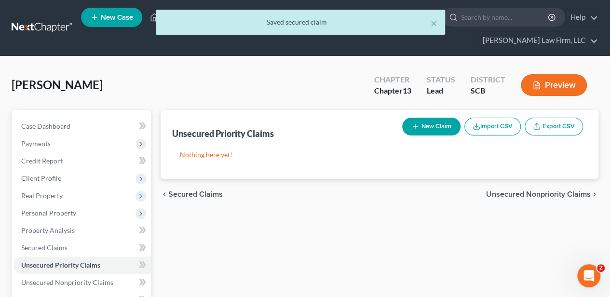
click at [409, 124] on button "New Claim" at bounding box center [431, 127] width 58 height 18
select select "0"
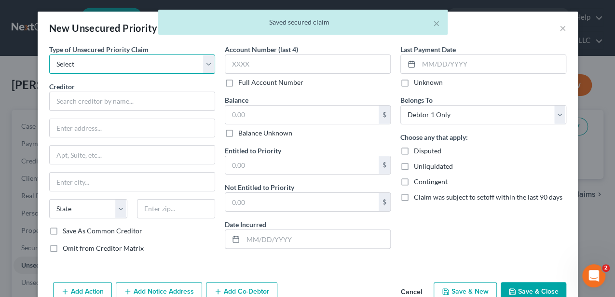
drag, startPoint x: 165, startPoint y: 62, endPoint x: 148, endPoint y: 67, distance: 17.4
click at [165, 62] on select "Select Taxes & Other Government Units Domestic Support Obligations Extensions o…" at bounding box center [132, 63] width 166 height 19
select select "9"
click at [49, 54] on select "Select Taxes & Other Government Units Domestic Support Obligations Extensions o…" at bounding box center [132, 63] width 166 height 19
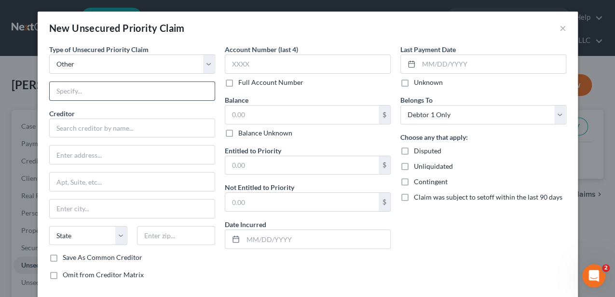
click at [95, 96] on input "text" at bounding box center [132, 91] width 165 height 18
type input "Attorney Fees"
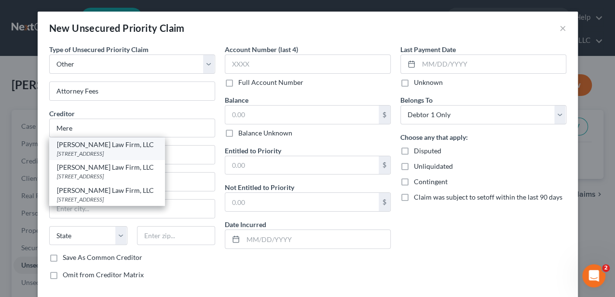
click at [84, 149] on div "[STREET_ADDRESS]" at bounding box center [107, 153] width 100 height 8
type input "[PERSON_NAME] Law Firm, LLC"
type input "[STREET_ADDRESS]"
type input "Suite 107"
type input "[GEOGRAPHIC_DATA]"
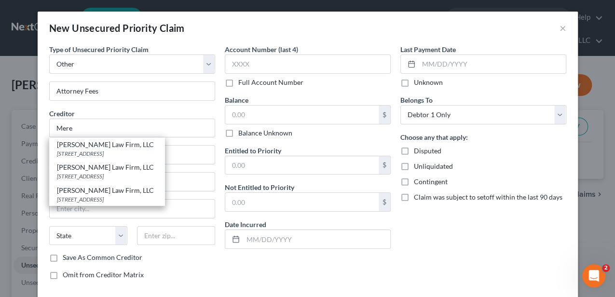
select select "42"
type input "29577"
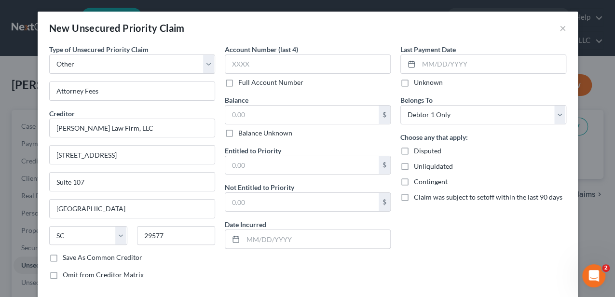
click at [238, 81] on label "Full Account Number" at bounding box center [270, 83] width 65 height 10
click at [242, 81] on input "Full Account Number" at bounding box center [245, 81] width 6 height 6
click at [241, 59] on input "text" at bounding box center [308, 63] width 166 height 19
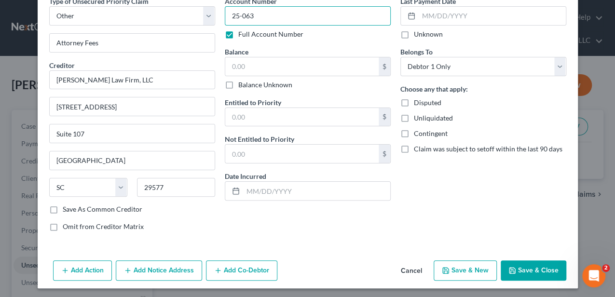
scroll to position [49, 0]
type input "25-063"
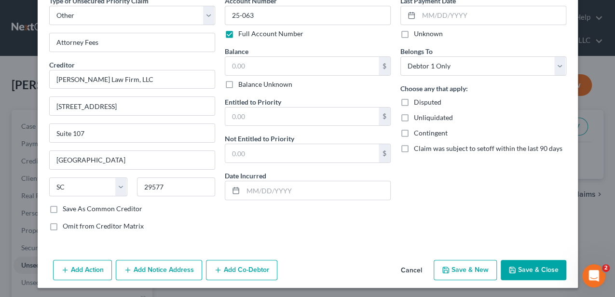
click at [519, 269] on button "Save & Close" at bounding box center [533, 270] width 66 height 20
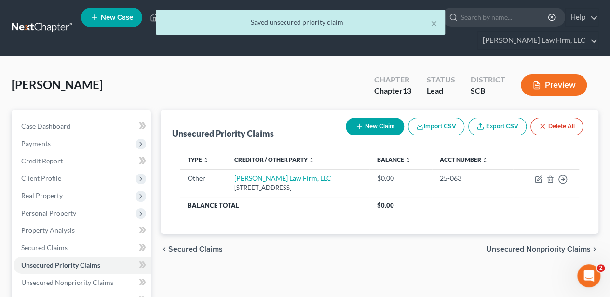
click at [544, 247] on span "Unsecured Nonpriority Claims" at bounding box center [538, 249] width 105 height 8
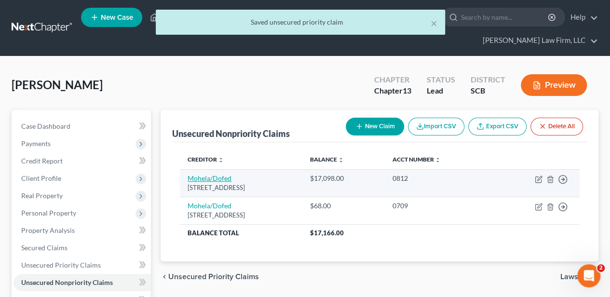
click at [210, 176] on link "Mohela/Dofed" at bounding box center [210, 178] width 44 height 8
select select "26"
select select "17"
select select "0"
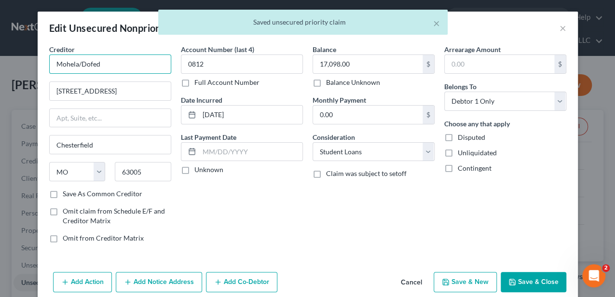
drag, startPoint x: 107, startPoint y: 71, endPoint x: 36, endPoint y: 71, distance: 71.3
click at [38, 71] on div "Creditor * Mohela/Dofed [GEOGRAPHIC_DATA] [US_STATE] AK AR AZ CA CO CT DE DC [G…" at bounding box center [308, 156] width 540 height 224
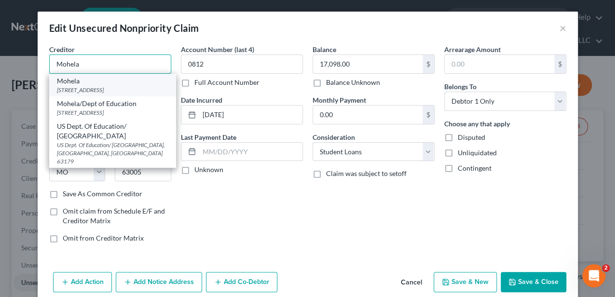
type input "Mohela"
click at [69, 78] on div "Mohela" at bounding box center [112, 81] width 111 height 10
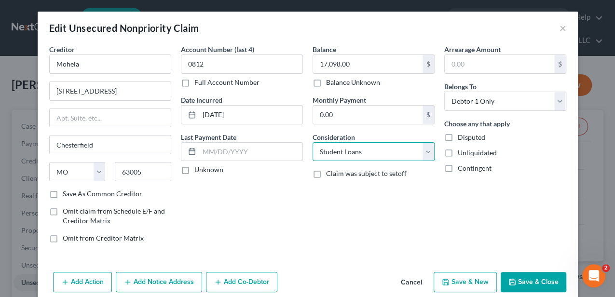
click at [313, 149] on select "Select Cable / Satellite Services Collection Agency Credit Card Debt Debt Couns…" at bounding box center [373, 151] width 122 height 19
select select "14"
click at [312, 142] on select "Select Cable / Satellite Services Collection Agency Credit Card Debt Debt Couns…" at bounding box center [373, 151] width 122 height 19
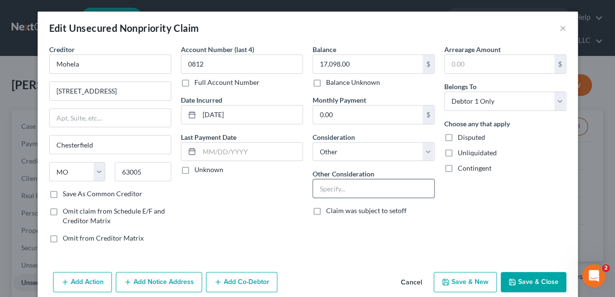
click at [338, 189] on input "text" at bounding box center [373, 188] width 121 height 18
type input "Notice Only-Educational (The debtor understands this debt is non-dischargeable …"
select select "2"
click at [347, 191] on input "Notice Only-Educational (The debtor understands this debt is non-dischargeable …" at bounding box center [373, 188] width 121 height 18
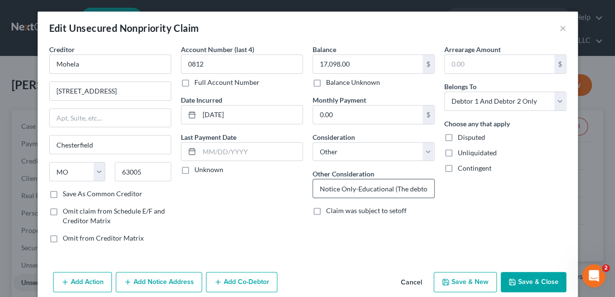
click at [347, 191] on input "Notice Only-Educational (The debtor understands this debt is non-dischargeable …" at bounding box center [373, 188] width 121 height 18
click at [531, 280] on button "Save & Close" at bounding box center [533, 282] width 66 height 20
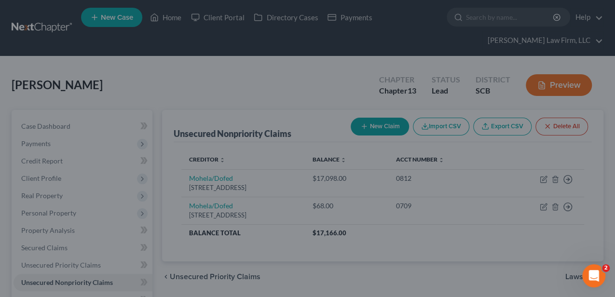
type input "0"
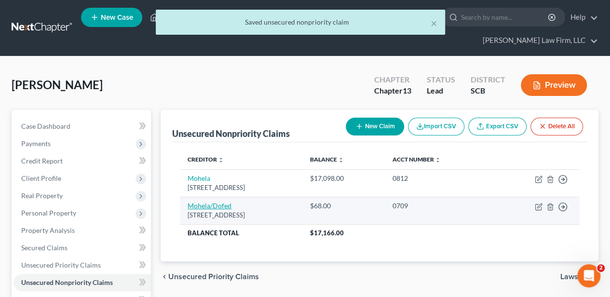
click at [217, 203] on link "Mohela/Dofed" at bounding box center [210, 205] width 44 height 8
select select "26"
select select "17"
select select "0"
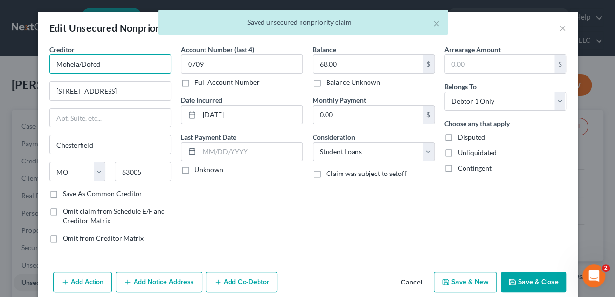
drag, startPoint x: 102, startPoint y: 64, endPoint x: 22, endPoint y: 64, distance: 80.0
click at [22, 64] on div "Edit Unsecured Nonpriority Claim × Creditor * Mohela/Dofed [GEOGRAPHIC_DATA] [U…" at bounding box center [307, 148] width 615 height 297
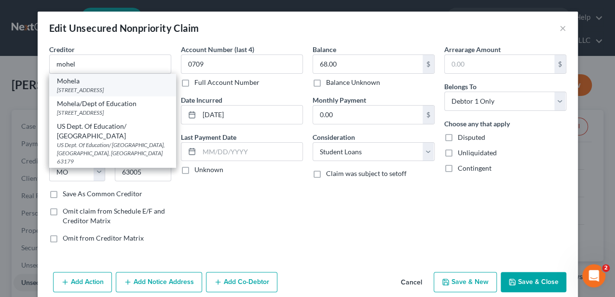
click at [66, 82] on div "Mohela" at bounding box center [112, 81] width 111 height 10
type input "Mohela"
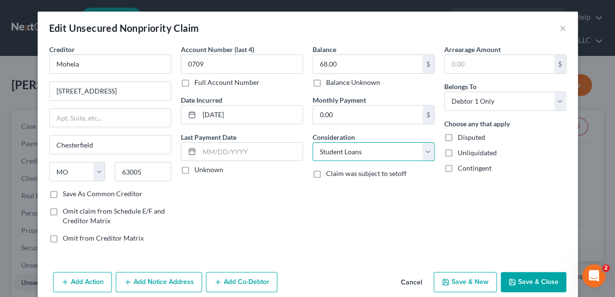
click at [354, 159] on select "Select Cable / Satellite Services Collection Agency Credit Card Debt Debt Couns…" at bounding box center [373, 151] width 122 height 19
click at [312, 142] on select "Select Cable / Satellite Services Collection Agency Credit Card Debt Debt Couns…" at bounding box center [373, 151] width 122 height 19
drag, startPoint x: 337, startPoint y: 149, endPoint x: 337, endPoint y: 141, distance: 7.7
click at [337, 148] on select "Select Cable / Satellite Services Collection Agency Credit Card Debt Debt Couns…" at bounding box center [373, 151] width 122 height 19
select select "14"
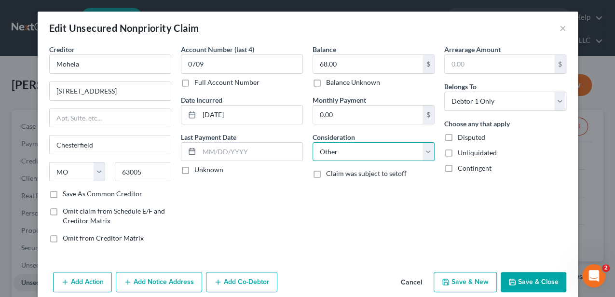
click at [312, 142] on select "Select Cable / Satellite Services Collection Agency Credit Card Debt Debt Couns…" at bounding box center [373, 151] width 122 height 19
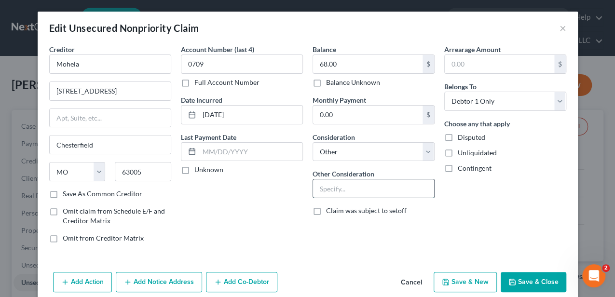
click at [342, 188] on input "text" at bounding box center [373, 188] width 121 height 18
paste input "Notice Only-Educational (The debtor understands this debt is non-dischargeable …"
type input "Notice Only-Educational (The debtor understands this debt is non-dischargeable …"
click at [524, 276] on button "Save & Close" at bounding box center [533, 282] width 66 height 20
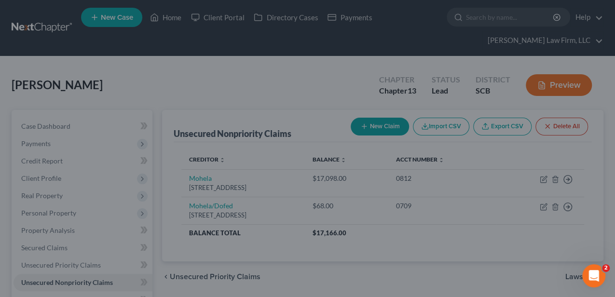
scroll to position [0, 0]
type input "0"
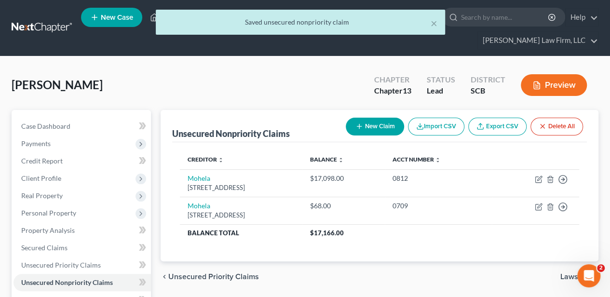
click at [377, 120] on button "New Claim" at bounding box center [375, 127] width 58 height 18
select select "0"
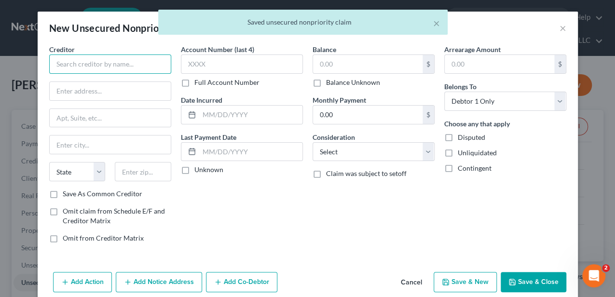
click at [107, 68] on input "text" at bounding box center [110, 63] width 122 height 19
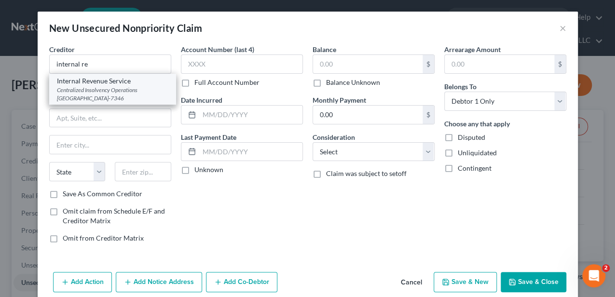
click at [98, 86] on div "Centralized Insolvency Operations [GEOGRAPHIC_DATA]-7346" at bounding box center [112, 94] width 111 height 16
type input "Internal Revenue Service"
type input "Centralized Insolvency Operations"
type input "PO Box 7346"
type input "[GEOGRAPHIC_DATA]"
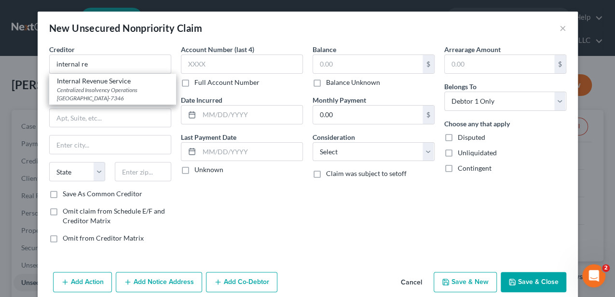
select select "39"
type input "19101-7346"
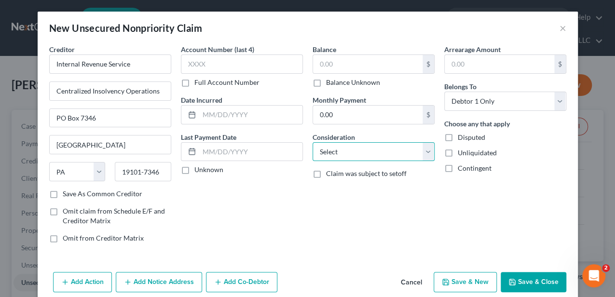
drag, startPoint x: 335, startPoint y: 150, endPoint x: 336, endPoint y: 141, distance: 9.7
click at [335, 150] on select "Select Cable / Satellite Services Collection Agency Credit Card Debt Debt Couns…" at bounding box center [373, 151] width 122 height 19
select select "14"
click at [312, 142] on select "Select Cable / Satellite Services Collection Agency Credit Card Debt Debt Couns…" at bounding box center [373, 151] width 122 height 19
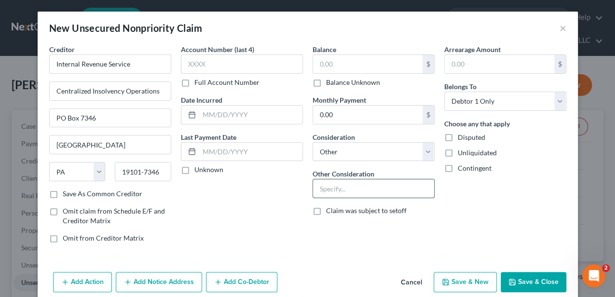
click at [351, 189] on input "text" at bounding box center [373, 188] width 121 height 18
type input "Notice only"
click at [533, 285] on button "Save & Close" at bounding box center [533, 282] width 66 height 20
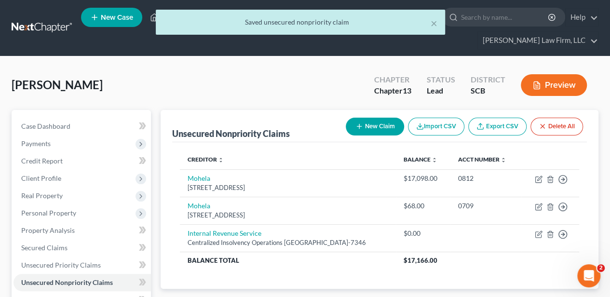
click at [384, 121] on button "New Claim" at bounding box center [375, 127] width 58 height 18
select select "0"
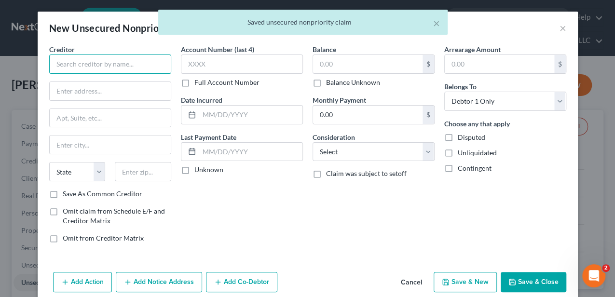
click at [106, 60] on input "text" at bounding box center [110, 63] width 122 height 19
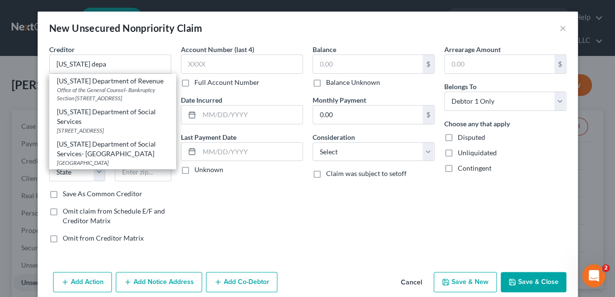
click at [97, 82] on div "[US_STATE] Department of Revenue" at bounding box center [112, 81] width 111 height 10
type input "[US_STATE] Department of Revenue"
type input "Office of the General Counsel- Bankruptcy Section"
type input "[STREET_ADDRESS]"
type input "Columbia"
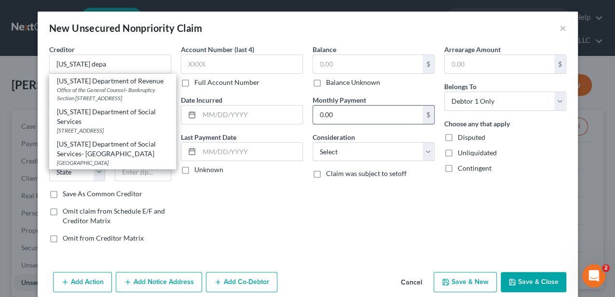
select select "42"
type input "29210-5666"
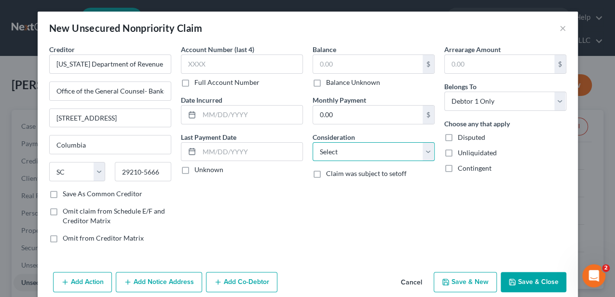
click at [356, 152] on select "Select Cable / Satellite Services Collection Agency Credit Card Debt Debt Couns…" at bounding box center [373, 151] width 122 height 19
select select "14"
click at [312, 142] on select "Select Cable / Satellite Services Collection Agency Credit Card Debt Debt Couns…" at bounding box center [373, 151] width 122 height 19
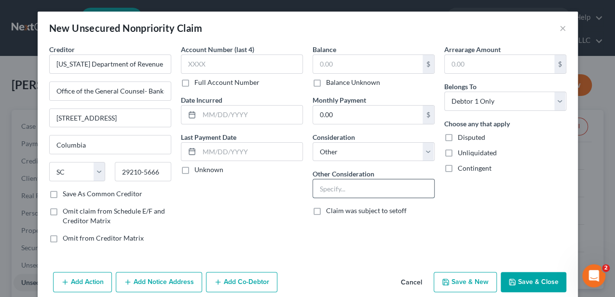
click at [349, 188] on input "text" at bounding box center [373, 188] width 121 height 18
type input "Notice only"
click at [522, 277] on button "Save & Close" at bounding box center [533, 282] width 66 height 20
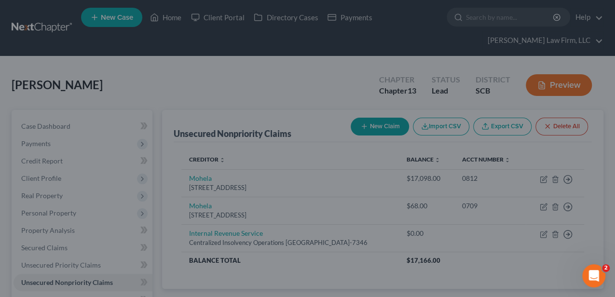
type input "0.00"
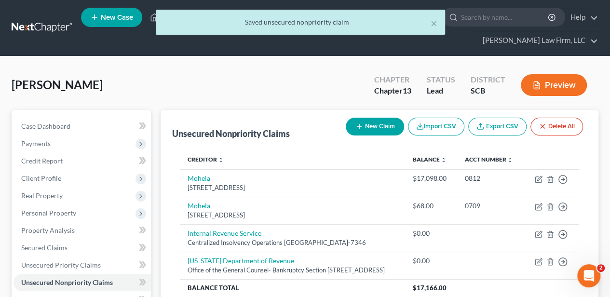
click at [393, 129] on button "New Claim" at bounding box center [375, 127] width 58 height 18
select select "0"
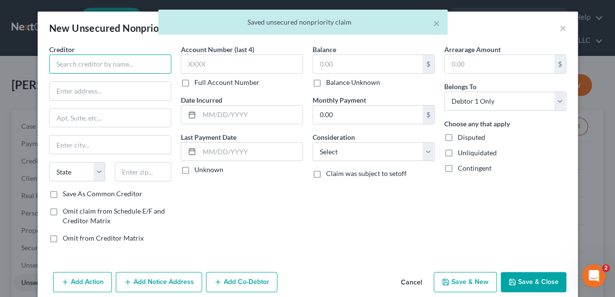
click at [96, 66] on input "text" at bounding box center [110, 63] width 122 height 19
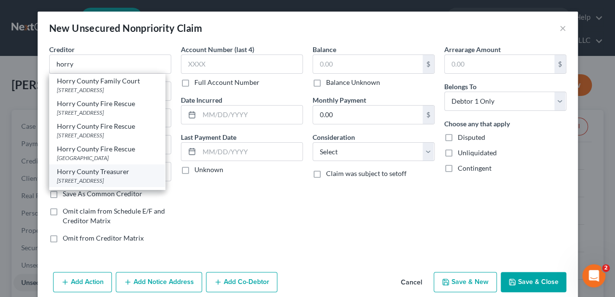
click at [93, 176] on div "Horry County Treasurer" at bounding box center [107, 172] width 100 height 10
type input "Horry County Treasurer"
type input "PO Box 1828"
type input "[PERSON_NAME]"
select select "42"
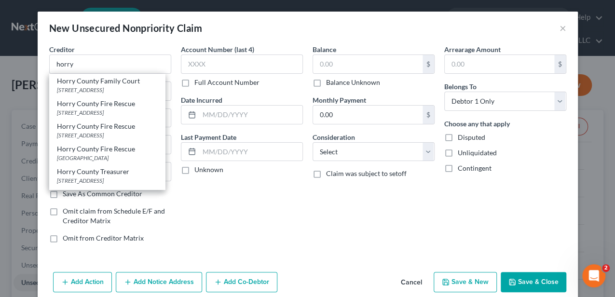
type input "29528"
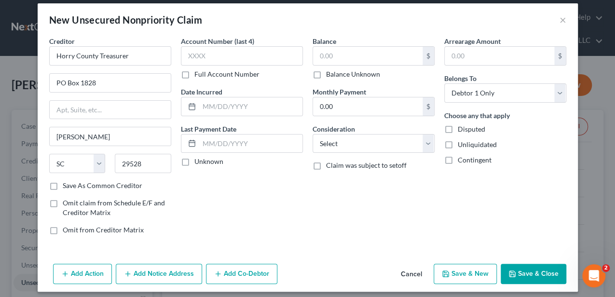
scroll to position [13, 0]
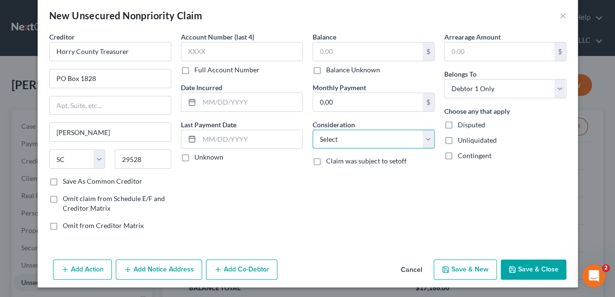
drag, startPoint x: 362, startPoint y: 138, endPoint x: 348, endPoint y: 157, distance: 24.1
click at [362, 138] on select "Select Cable / Satellite Services Collection Agency Credit Card Debt Debt Couns…" at bounding box center [373, 139] width 122 height 19
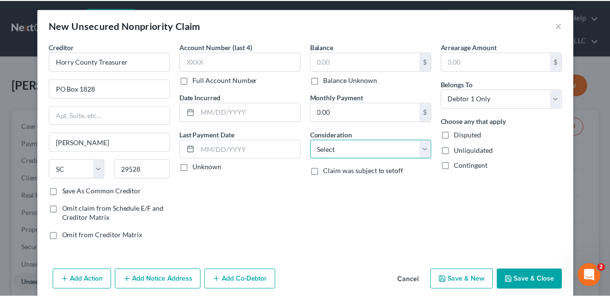
scroll to position [0, 0]
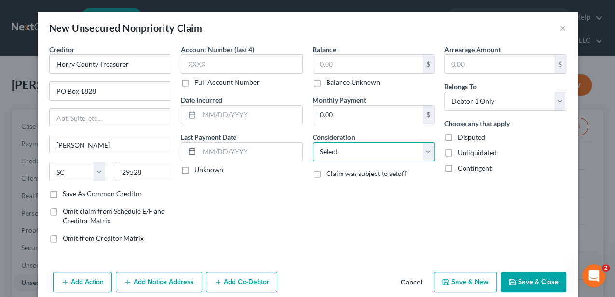
click at [335, 154] on select "Select Cable / Satellite Services Collection Agency Credit Card Debt Debt Couns…" at bounding box center [373, 151] width 122 height 19
select select "14"
click at [312, 142] on select "Select Cable / Satellite Services Collection Agency Credit Card Debt Debt Couns…" at bounding box center [373, 151] width 122 height 19
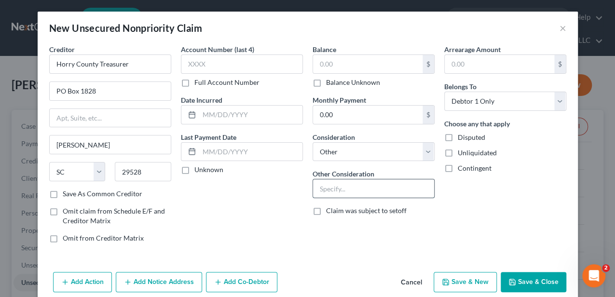
click at [339, 188] on input "text" at bounding box center [373, 188] width 121 height 18
type input "Notice only"
click at [525, 274] on button "Save & Close" at bounding box center [533, 282] width 66 height 20
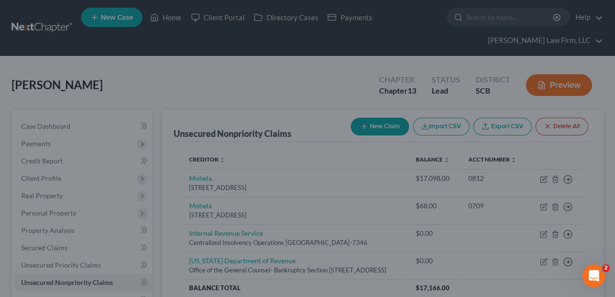
type input "0.00"
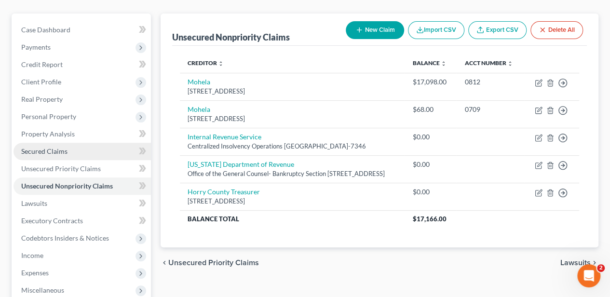
click at [69, 155] on link "Secured Claims" at bounding box center [81, 151] width 137 height 17
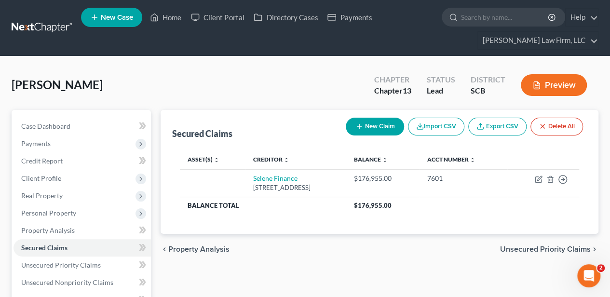
click at [368, 129] on button "New Claim" at bounding box center [375, 127] width 58 height 18
select select "0"
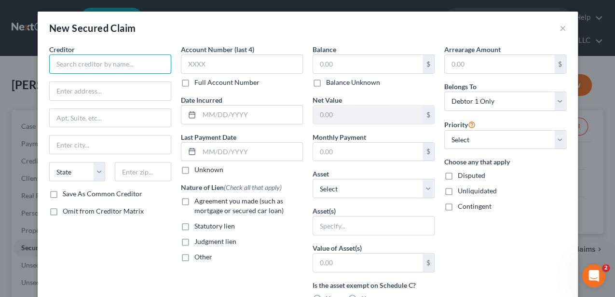
click at [145, 66] on input "text" at bounding box center [110, 63] width 122 height 19
drag, startPoint x: 112, startPoint y: 63, endPoint x: 54, endPoint y: 63, distance: 57.8
click at [54, 63] on input "BrandyMill" at bounding box center [110, 63] width 122 height 19
paste input "Mill Homeowner's Association"
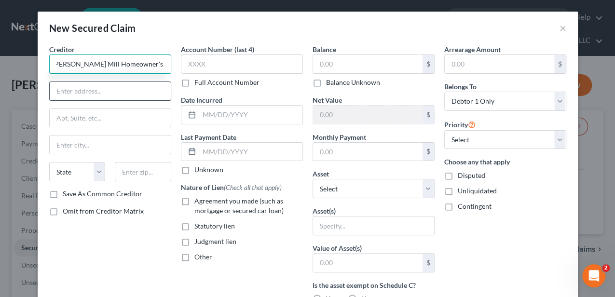
type input "[PERSON_NAME] Mill Homeowner's Association"
drag, startPoint x: 83, startPoint y: 90, endPoint x: 89, endPoint y: 85, distance: 7.9
click at [83, 90] on input "text" at bounding box center [110, 91] width 121 height 18
paste input "P.O. Box 30055"
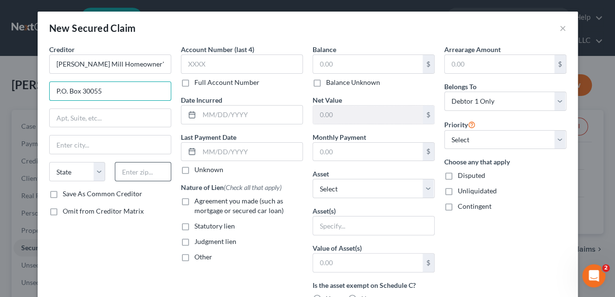
type input "P.O. Box 30055"
click at [139, 173] on input "text" at bounding box center [143, 171] width 56 height 19
type input "29588"
type input "[GEOGRAPHIC_DATA]"
select select "42"
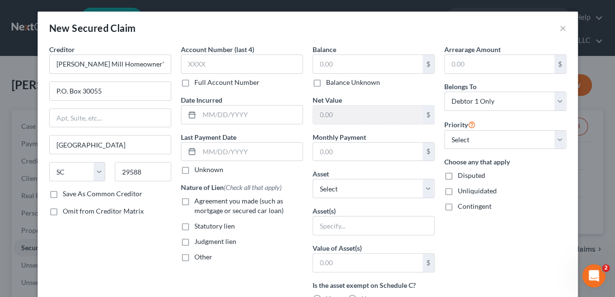
click at [206, 206] on span "Agreement you made (such as mortgage or secured car loan)" at bounding box center [238, 206] width 89 height 18
click at [204, 202] on input "Agreement you made (such as mortgage or secured car loan)" at bounding box center [201, 199] width 6 height 6
checkbox input "true"
click at [199, 261] on label "Other" at bounding box center [203, 257] width 18 height 10
click at [199, 258] on input "Other" at bounding box center [201, 255] width 6 height 6
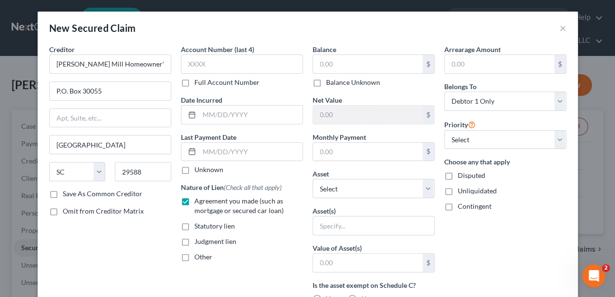
checkbox input "true"
click at [206, 273] on input "text" at bounding box center [241, 279] width 121 height 18
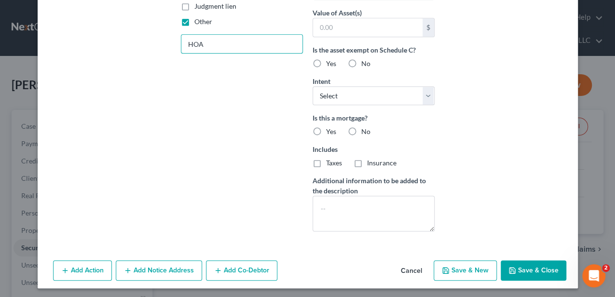
type input "HOA"
click at [518, 265] on button "Save & Close" at bounding box center [533, 270] width 66 height 20
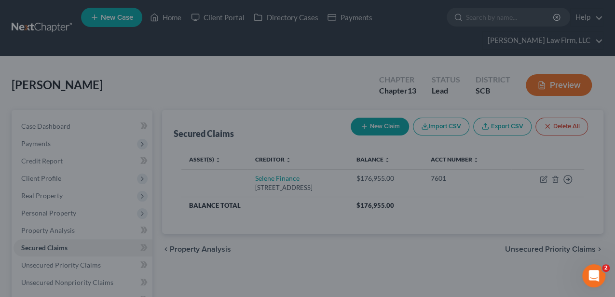
type input "0.00"
type input "0"
type input "0.00"
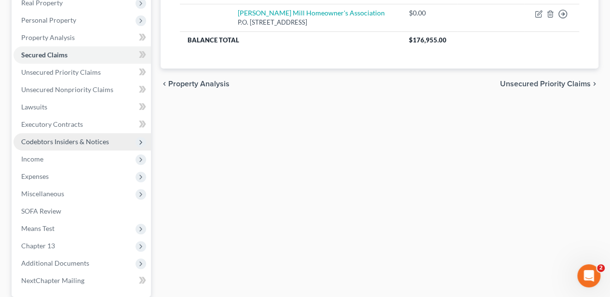
scroll to position [283, 0]
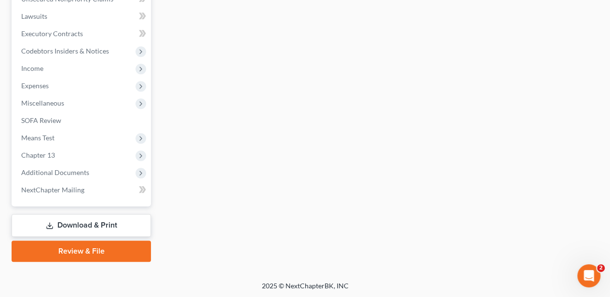
click at [111, 225] on link "Download & Print" at bounding box center [81, 225] width 139 height 23
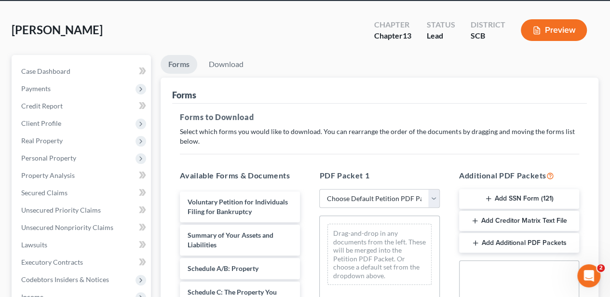
scroll to position [64, 0]
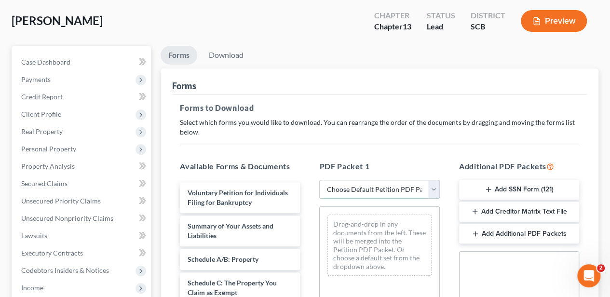
click at [358, 192] on select "Choose Default Petition PDF Packet Complete Bankruptcy Petition (all forms and …" at bounding box center [379, 189] width 120 height 19
select select "1"
click at [319, 180] on select "Choose Default Petition PDF Packet Complete Bankruptcy Petition (all forms and …" at bounding box center [379, 189] width 120 height 19
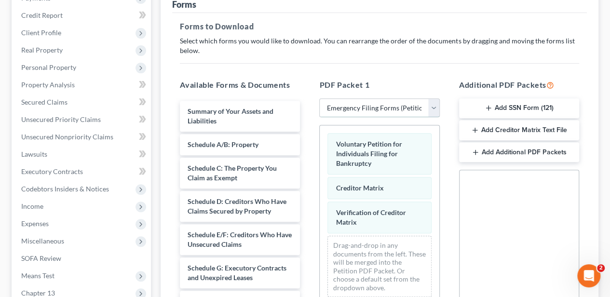
scroll to position [161, 0]
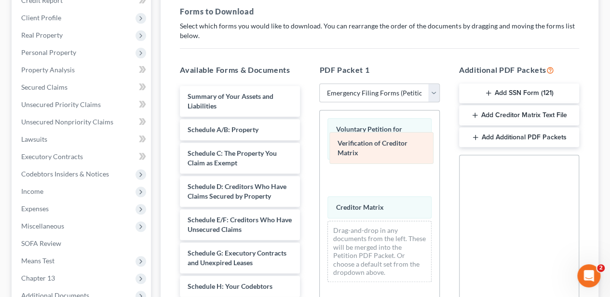
drag, startPoint x: 355, startPoint y: 214, endPoint x: 354, endPoint y: 183, distance: 31.3
click at [354, 183] on div "Verification of Creditor Matrix Voluntary Petition for Individuals Filing for B…" at bounding box center [379, 199] width 119 height 179
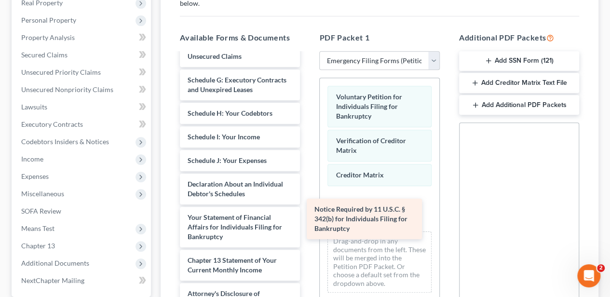
scroll to position [141, 0]
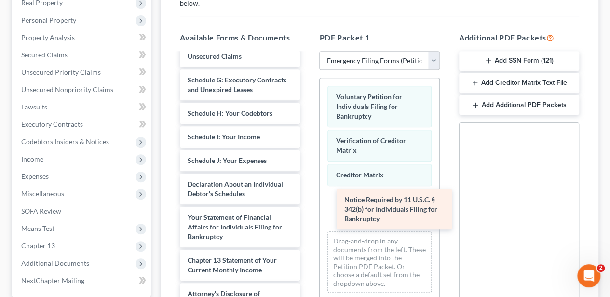
drag, startPoint x: 235, startPoint y: 261, endPoint x: 391, endPoint y: 211, distance: 163.9
click at [308, 211] on div "Notice Required by 11 U.S.C. § 342(b) for Individuals Filing for Bankruptcy Sum…" at bounding box center [239, 113] width 135 height 401
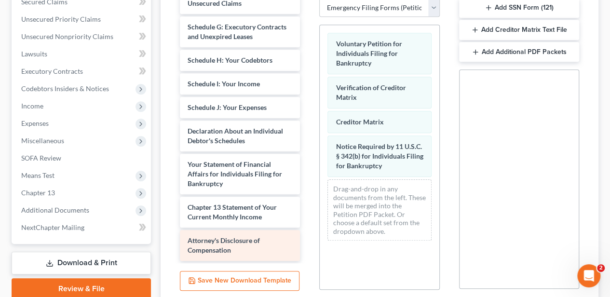
scroll to position [257, 0]
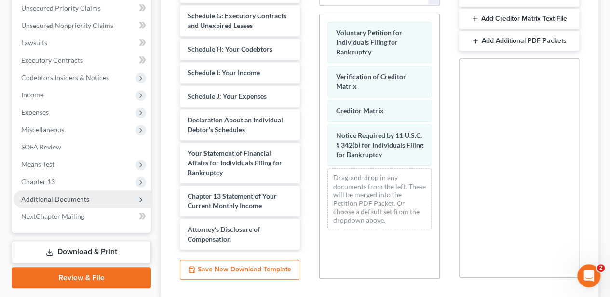
click at [91, 198] on span "Additional Documents" at bounding box center [81, 198] width 137 height 17
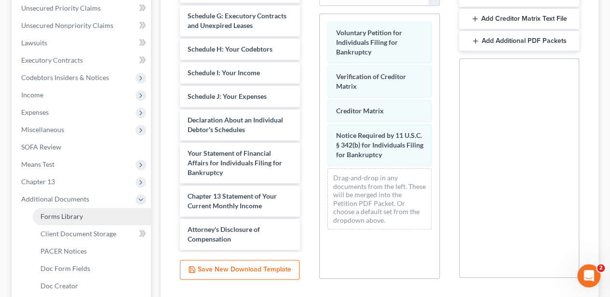
click at [84, 215] on link "Forms Library" at bounding box center [92, 216] width 118 height 17
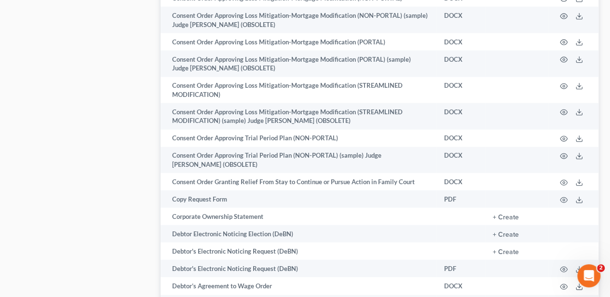
scroll to position [1092, 0]
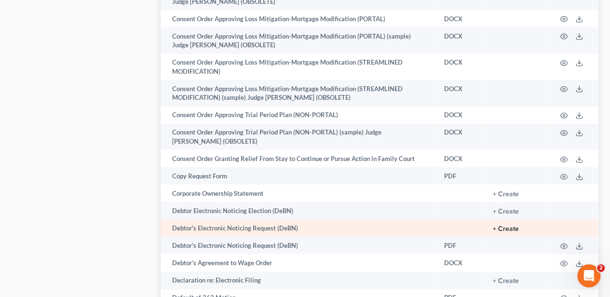
click at [505, 226] on button "+ Create" at bounding box center [506, 229] width 26 height 7
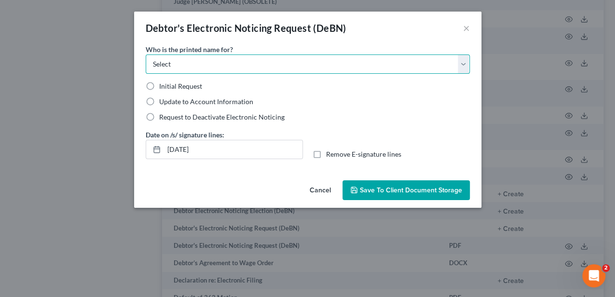
drag, startPoint x: 218, startPoint y: 72, endPoint x: 202, endPoint y: 74, distance: 15.5
click at [218, 72] on select "Select Debtor Attorney" at bounding box center [308, 63] width 324 height 19
select select "0"
click at [146, 54] on select "Select Debtor Attorney" at bounding box center [308, 63] width 324 height 19
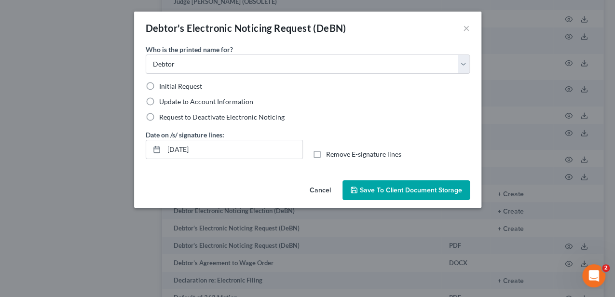
click at [169, 88] on span "Initial Request" at bounding box center [180, 86] width 43 height 8
click at [169, 88] on input "Initial Request" at bounding box center [166, 84] width 6 height 6
radio input "true"
drag, startPoint x: 201, startPoint y: 150, endPoint x: 163, endPoint y: 149, distance: 38.6
click at [164, 150] on input "[DATE]" at bounding box center [233, 149] width 138 height 18
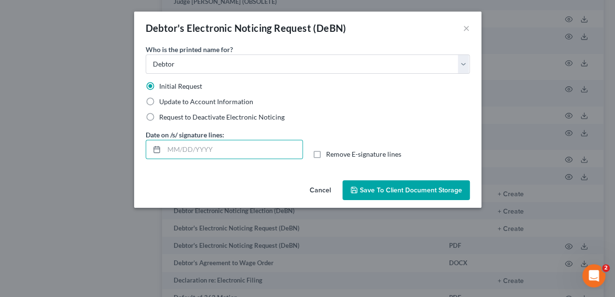
click at [326, 154] on label "Remove E-signature lines" at bounding box center [363, 154] width 75 height 10
click at [330, 154] on input "Remove E-signature lines" at bounding box center [333, 152] width 6 height 6
checkbox input "true"
click at [384, 195] on button "Save to Client Document Storage" at bounding box center [405, 190] width 127 height 20
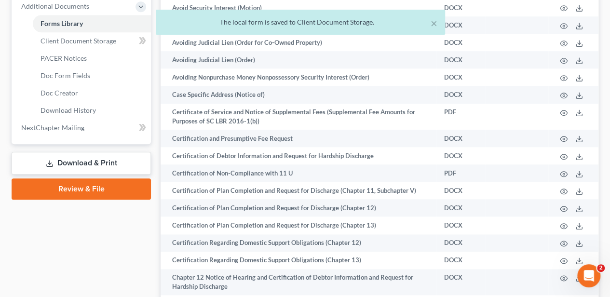
click at [116, 163] on link "Download & Print" at bounding box center [81, 163] width 139 height 23
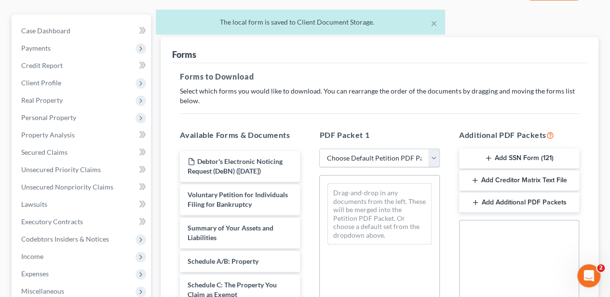
scroll to position [96, 0]
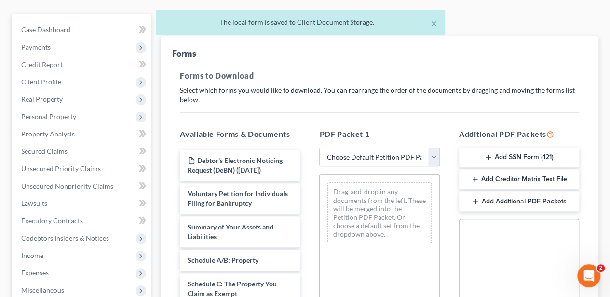
click at [353, 152] on select "Choose Default Petition PDF Packet Complete Bankruptcy Petition (all forms and …" at bounding box center [379, 156] width 120 height 19
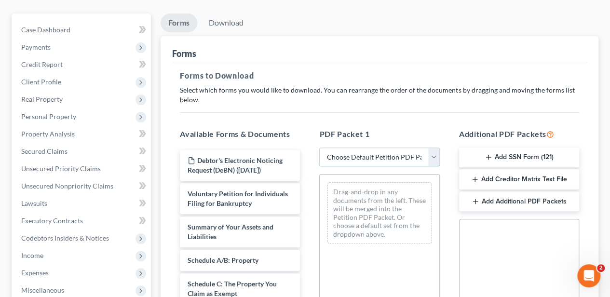
click at [354, 157] on select "Choose Default Petition PDF Packet Complete Bankruptcy Petition (all forms and …" at bounding box center [379, 156] width 120 height 19
select select "1"
click at [319, 147] on select "Choose Default Petition PDF Packet Complete Bankruptcy Petition (all forms and …" at bounding box center [379, 156] width 120 height 19
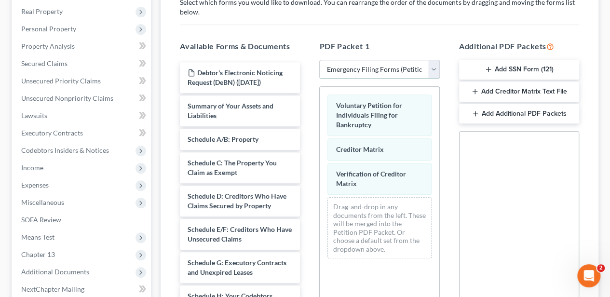
scroll to position [193, 0]
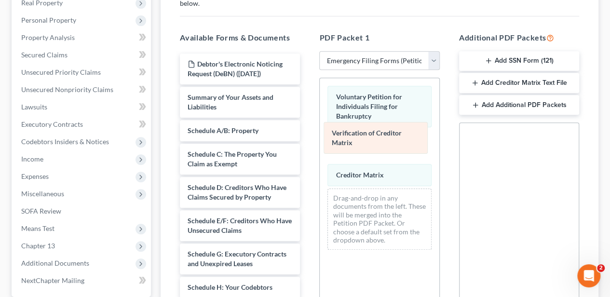
drag, startPoint x: 354, startPoint y: 164, endPoint x: 350, endPoint y: 137, distance: 27.7
click at [350, 137] on div "Verification of Creditor Matrix Voluntary Petition for Individuals Filing for B…" at bounding box center [379, 167] width 119 height 179
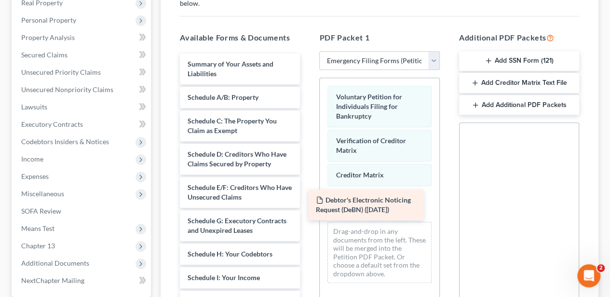
drag, startPoint x: 300, startPoint y: 202, endPoint x: 389, endPoint y: 211, distance: 89.6
click at [308, 211] on div "Debtor's Electronic Noticing Request (DeBN) ([DATE]) Debtor's Electronic Notici…" at bounding box center [239, 276] width 135 height 444
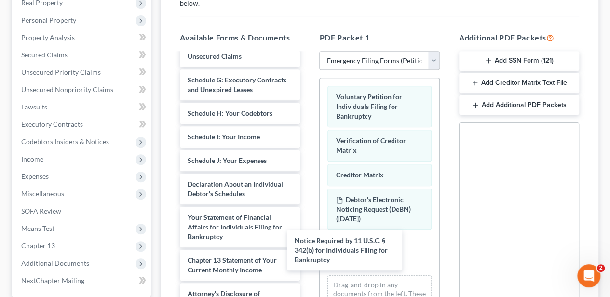
scroll to position [141, 0]
drag, startPoint x: 270, startPoint y: 271, endPoint x: 346, endPoint y: 250, distance: 78.1
click at [308, 239] on div "Notice Required by 11 U.S.C. § 342(b) for Individuals Filing for Bankruptcy Sum…" at bounding box center [239, 113] width 135 height 401
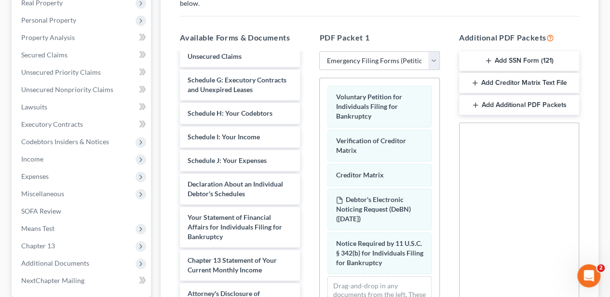
click at [522, 66] on button "Add SSN Form (121)" at bounding box center [519, 61] width 120 height 20
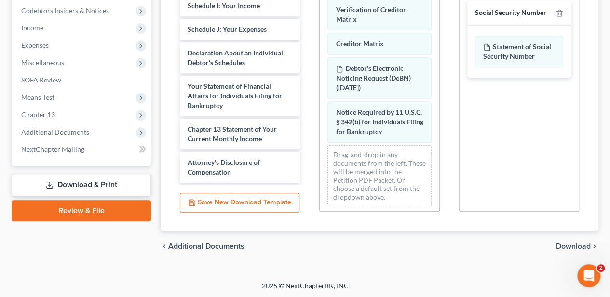
click at [570, 243] on span "Download" at bounding box center [573, 246] width 35 height 8
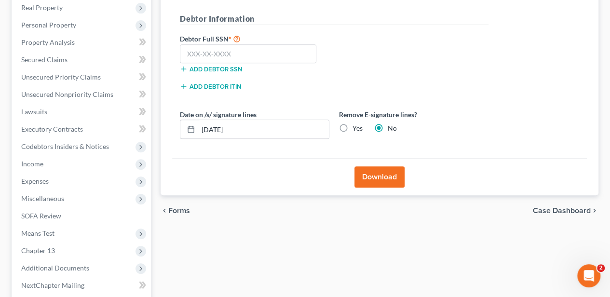
scroll to position [155, 0]
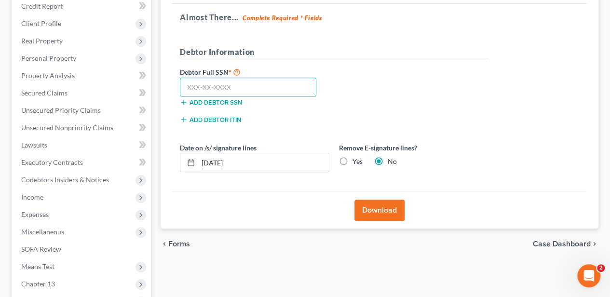
click at [271, 90] on input "text" at bounding box center [248, 87] width 136 height 19
type input "226-21-9458"
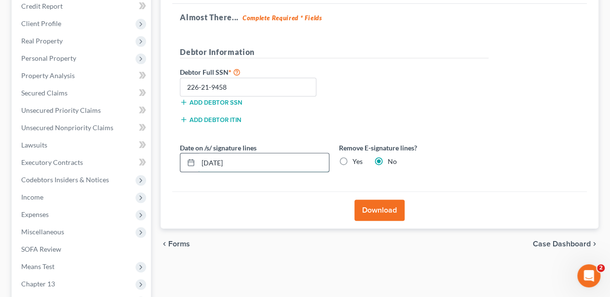
drag, startPoint x: 242, startPoint y: 160, endPoint x: 201, endPoint y: 160, distance: 41.9
click at [201, 160] on input "[DATE]" at bounding box center [263, 162] width 131 height 18
click at [352, 158] on label "Yes" at bounding box center [357, 162] width 10 height 10
click at [356, 158] on input "Yes" at bounding box center [359, 160] width 6 height 6
radio input "true"
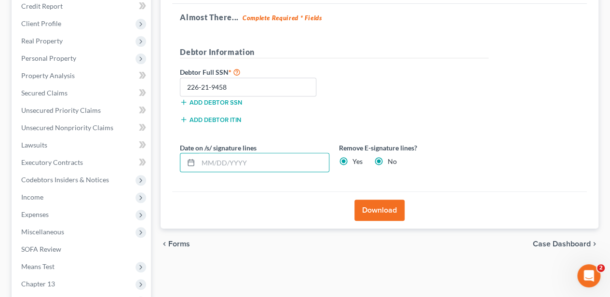
radio input "false"
click at [376, 209] on button "Download" at bounding box center [379, 210] width 50 height 21
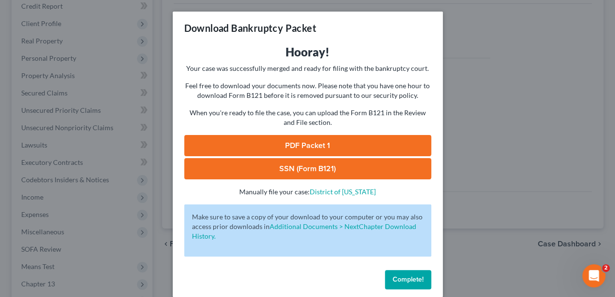
click at [318, 143] on link "PDF Packet 1" at bounding box center [307, 145] width 247 height 21
click at [305, 174] on link "SSN (Form B121)" at bounding box center [307, 168] width 247 height 21
click at [288, 166] on link "SSN (Form B121)" at bounding box center [307, 168] width 247 height 21
drag, startPoint x: 403, startPoint y: 274, endPoint x: 402, endPoint y: 280, distance: 6.3
click at [403, 274] on button "Complete!" at bounding box center [408, 279] width 46 height 19
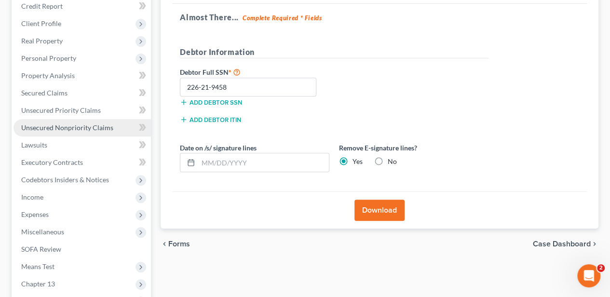
click at [88, 127] on span "Unsecured Nonpriority Claims" at bounding box center [67, 127] width 92 height 8
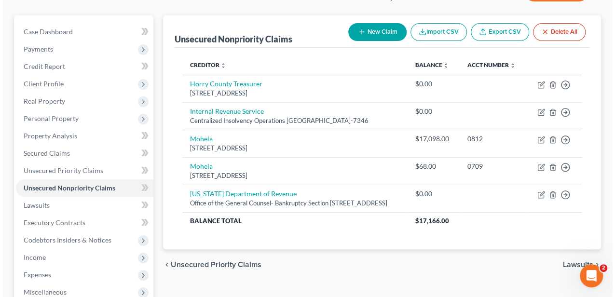
scroll to position [96, 0]
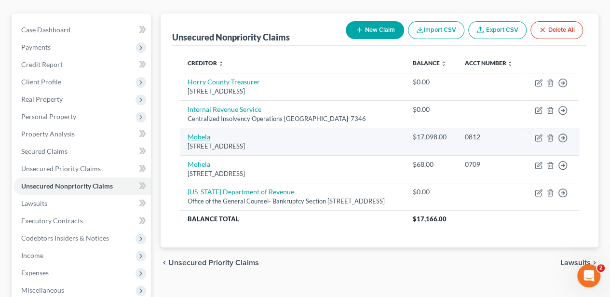
click at [193, 141] on link "Mohela" at bounding box center [199, 137] width 23 height 8
select select "26"
select select "14"
select select "2"
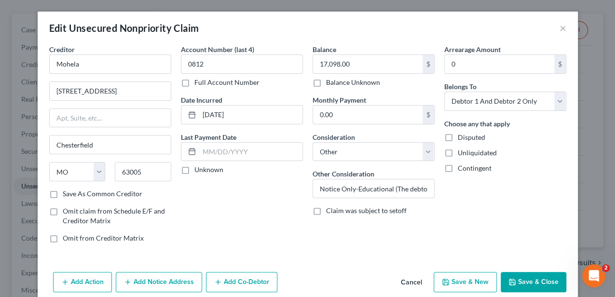
click at [312, 132] on div "Balance 17,098.00 $ Balance Unknown Balance Undetermined 17,098.00 $ Balance Un…" at bounding box center [374, 147] width 132 height 206
drag, startPoint x: 312, startPoint y: 132, endPoint x: 300, endPoint y: 176, distance: 46.4
click at [300, 176] on div "Account Number (last 4) 0812 Full Account Number Date Incurred [DATE] Last Paym…" at bounding box center [242, 147] width 132 height 206
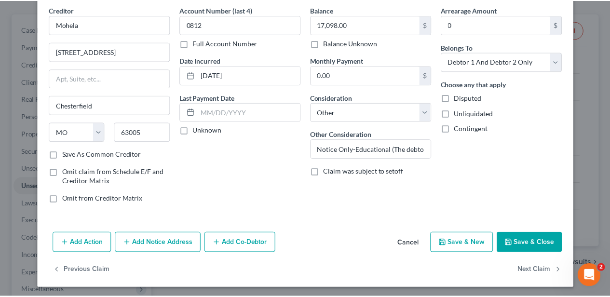
scroll to position [40, 0]
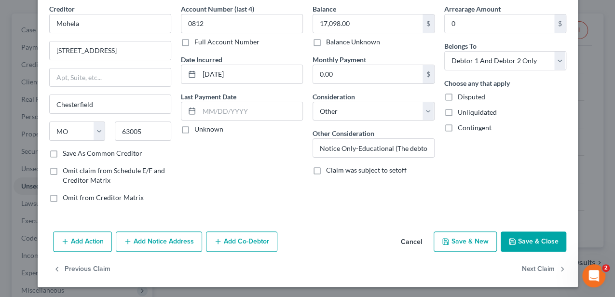
click at [414, 241] on button "Cancel" at bounding box center [411, 241] width 37 height 19
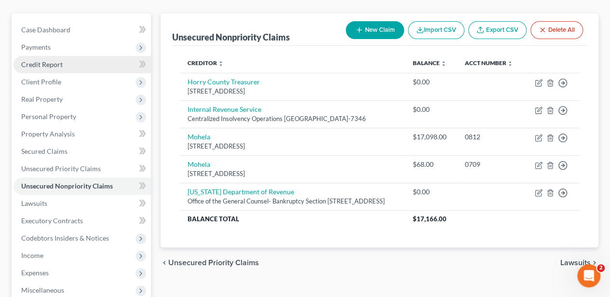
click at [80, 63] on link "Credit Report" at bounding box center [81, 64] width 137 height 17
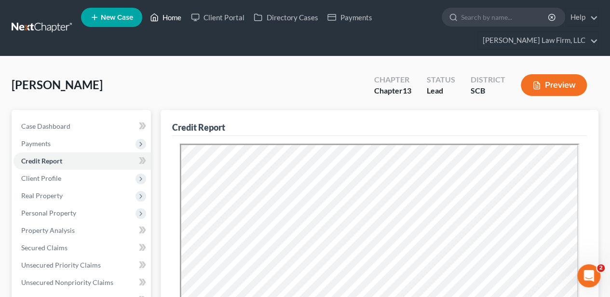
click at [173, 23] on link "Home" at bounding box center [165, 17] width 41 height 17
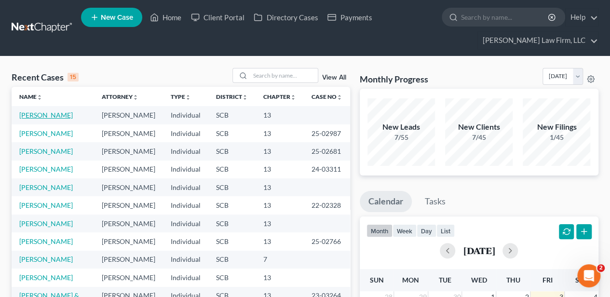
click at [52, 111] on link "[PERSON_NAME]" at bounding box center [46, 115] width 54 height 8
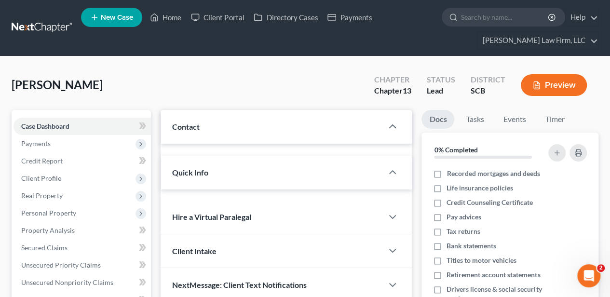
select select "2"
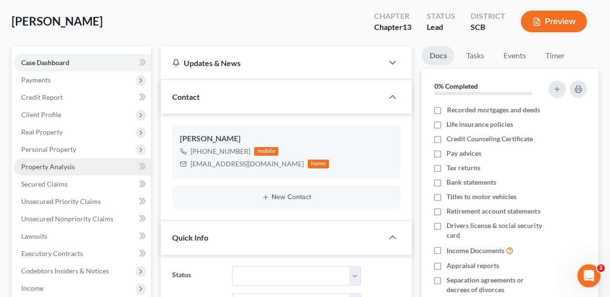
scroll to position [64, 0]
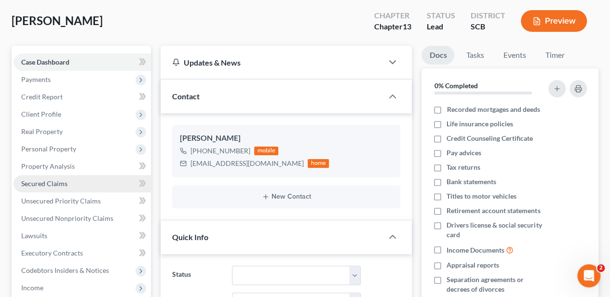
click at [63, 186] on span "Secured Claims" at bounding box center [44, 183] width 46 height 8
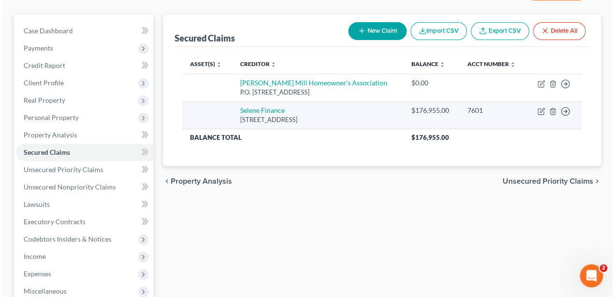
scroll to position [121, 0]
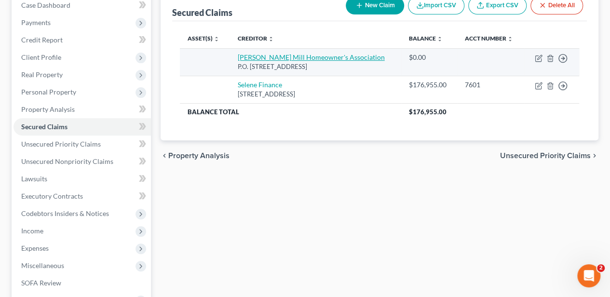
click at [273, 53] on link "[PERSON_NAME] Mill Homeowner's Association" at bounding box center [311, 57] width 147 height 8
select select "42"
select select "0"
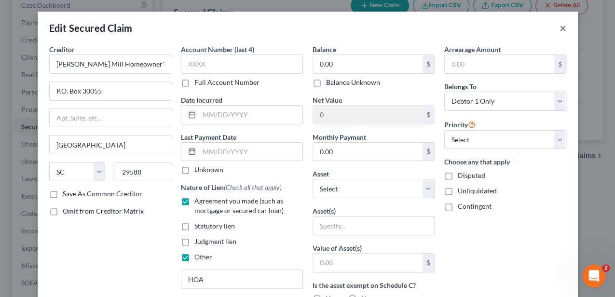
click at [559, 27] on button "×" at bounding box center [562, 28] width 7 height 12
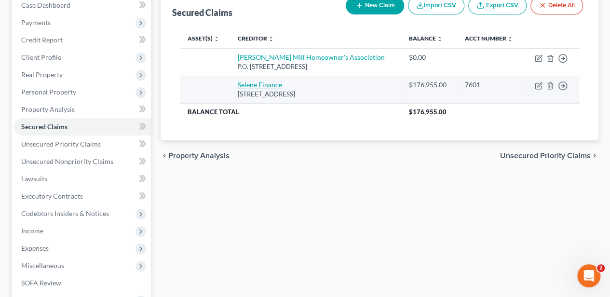
click at [255, 81] on link "Selene Finance" at bounding box center [260, 84] width 44 height 8
select select "45"
select select "0"
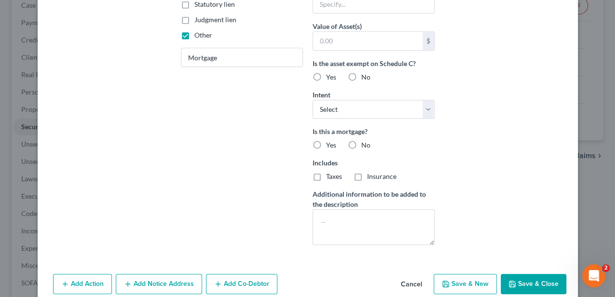
scroll to position [263, 0]
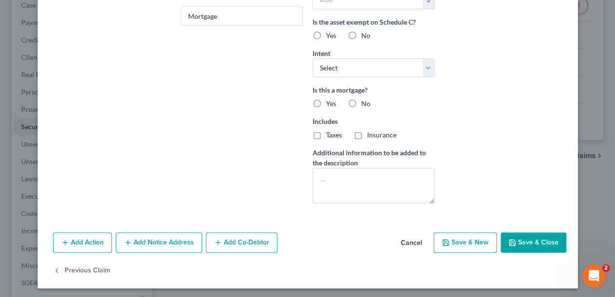
click at [147, 239] on button "Add Notice Address" at bounding box center [159, 242] width 86 height 20
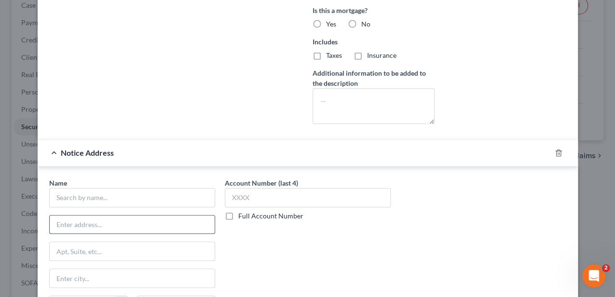
scroll to position [360, 0]
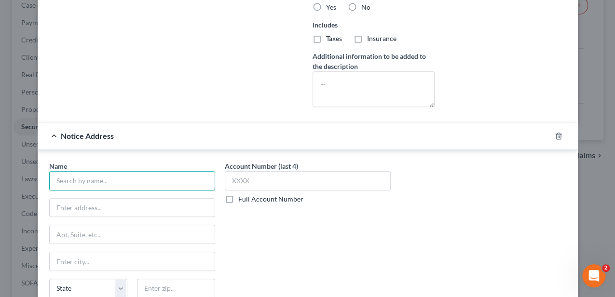
click at [114, 183] on input "text" at bounding box center [132, 180] width 166 height 19
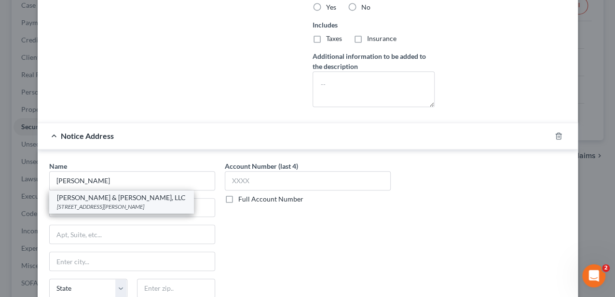
click at [106, 195] on div "[PERSON_NAME] & [PERSON_NAME], LLC" at bounding box center [121, 198] width 129 height 10
type input "[PERSON_NAME] & [PERSON_NAME], LLC"
type input "[STREET_ADDRESS][PERSON_NAME]"
type input "Columbia"
select select "42"
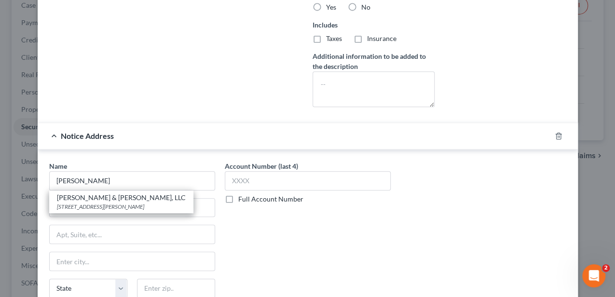
type input "29205"
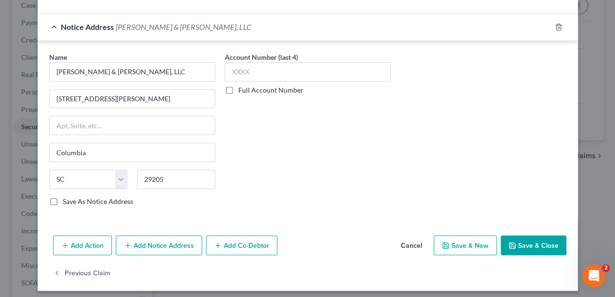
scroll to position [469, 0]
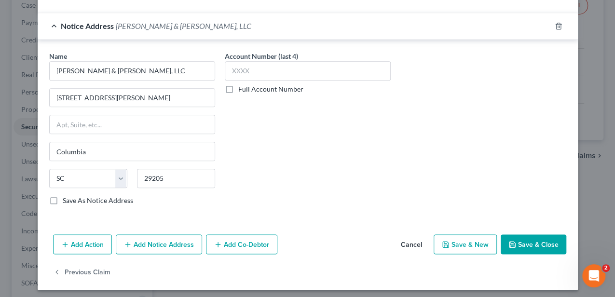
click at [516, 234] on button "Save & Close" at bounding box center [533, 244] width 66 height 20
select select
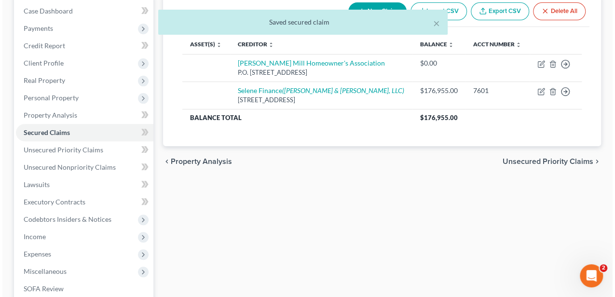
scroll to position [0, 0]
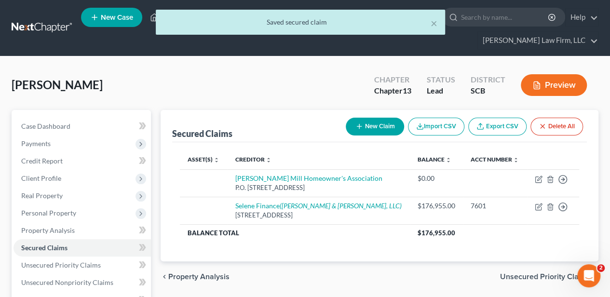
click at [527, 274] on span "Unsecured Priority Claims" at bounding box center [545, 277] width 91 height 8
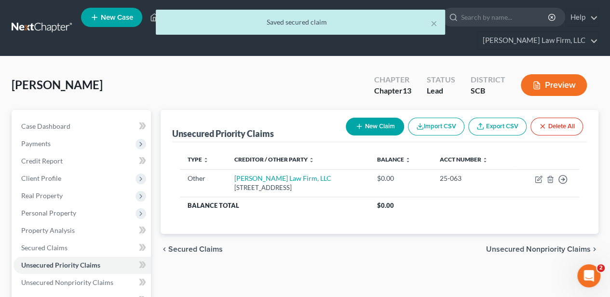
click at [528, 245] on span "Unsecured Nonpriority Claims" at bounding box center [538, 249] width 105 height 8
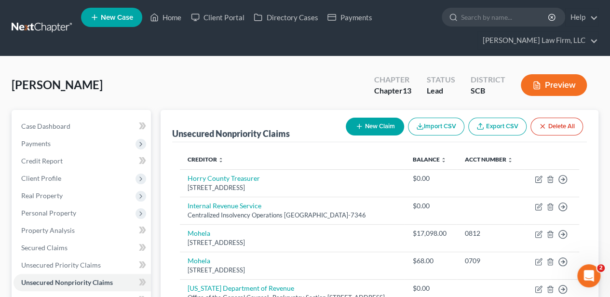
click at [362, 124] on button "New Claim" at bounding box center [375, 127] width 58 height 18
select select "0"
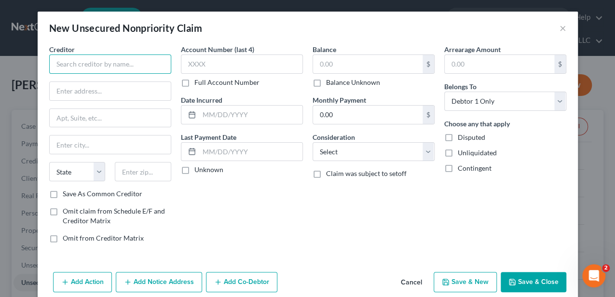
click at [155, 66] on input "text" at bounding box center [110, 63] width 122 height 19
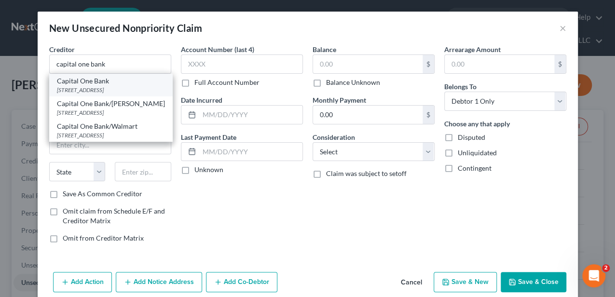
click at [107, 86] on div "[STREET_ADDRESS]" at bounding box center [111, 90] width 108 height 8
type input "Capital One Bank"
type input "PO Box 30285"
type input "[GEOGRAPHIC_DATA]"
select select "46"
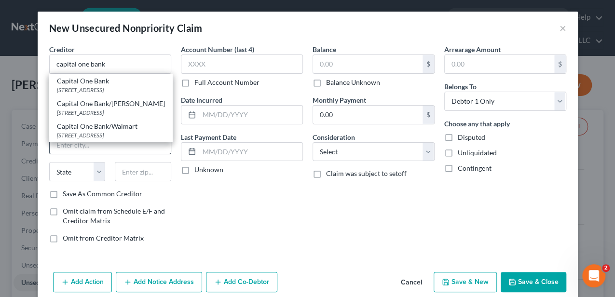
type input "84130"
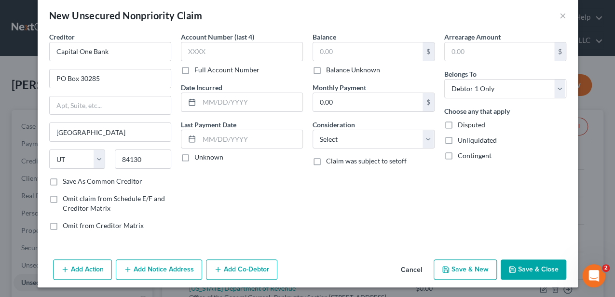
click at [156, 262] on button "Add Notice Address" at bounding box center [159, 269] width 86 height 20
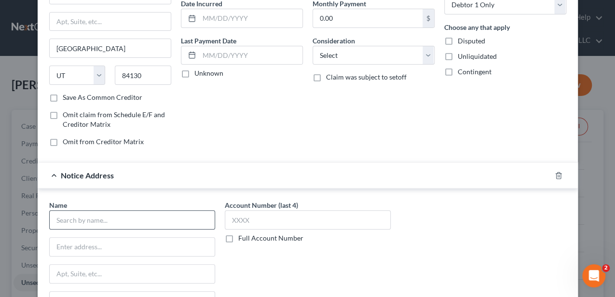
scroll to position [109, 0]
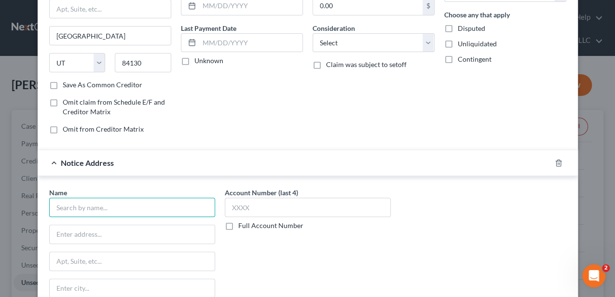
click at [135, 204] on input "text" at bounding box center [132, 207] width 166 height 19
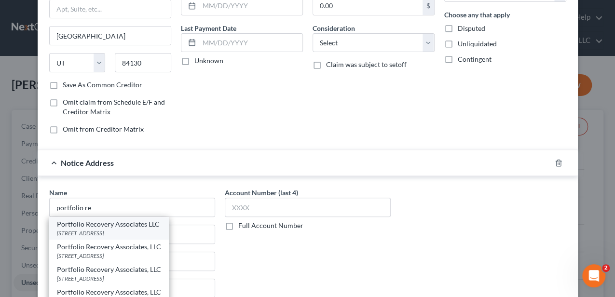
click at [124, 229] on div "[STREET_ADDRESS]" at bounding box center [109, 233] width 104 height 8
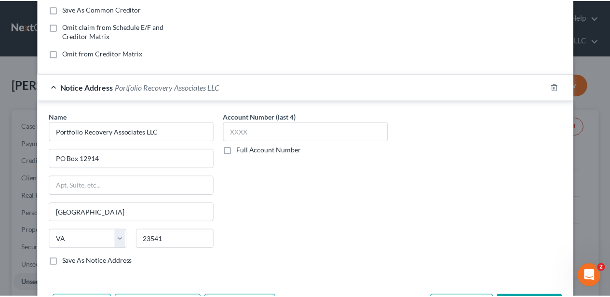
scroll to position [205, 0]
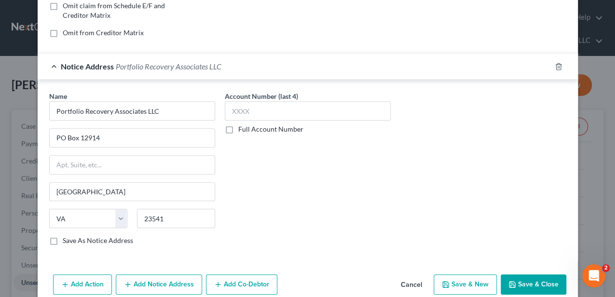
click at [526, 276] on button "Save & Close" at bounding box center [533, 284] width 66 height 20
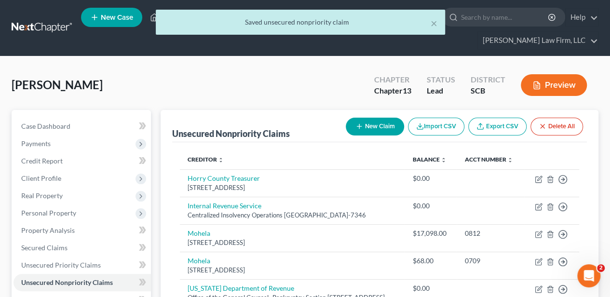
click at [363, 125] on button "New Claim" at bounding box center [375, 127] width 58 height 18
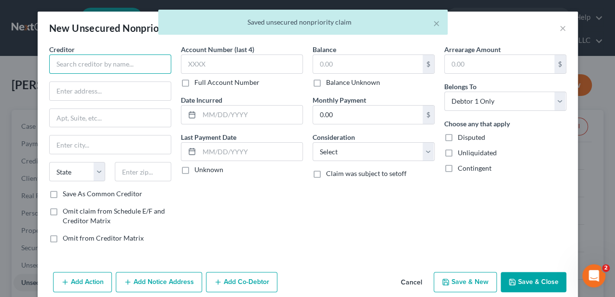
click at [144, 65] on input "text" at bounding box center [110, 63] width 122 height 19
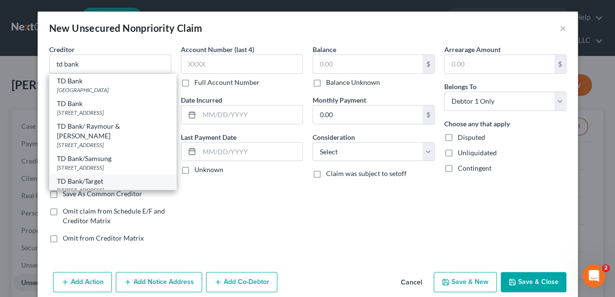
click at [113, 176] on div "TD Bank/Target" at bounding box center [112, 181] width 111 height 10
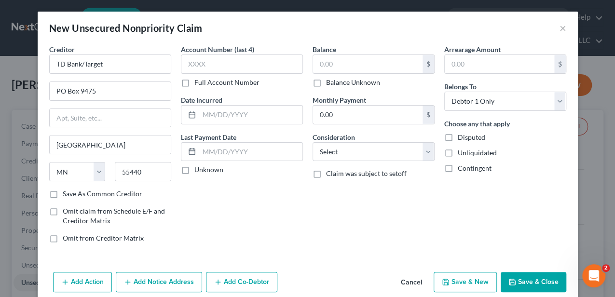
click at [520, 274] on button "Save & Close" at bounding box center [533, 282] width 66 height 20
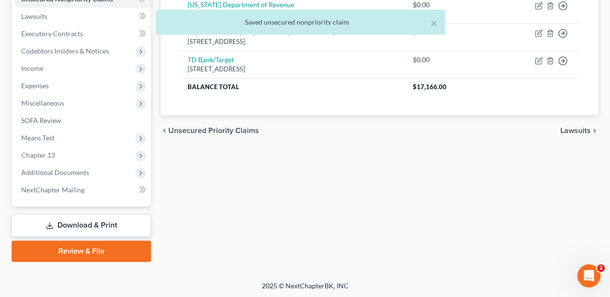
click at [122, 220] on link "Download & Print" at bounding box center [81, 225] width 139 height 23
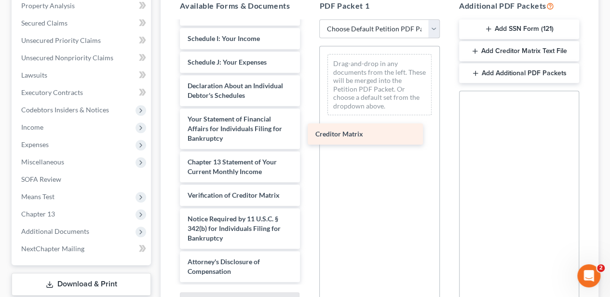
scroll to position [274, 0]
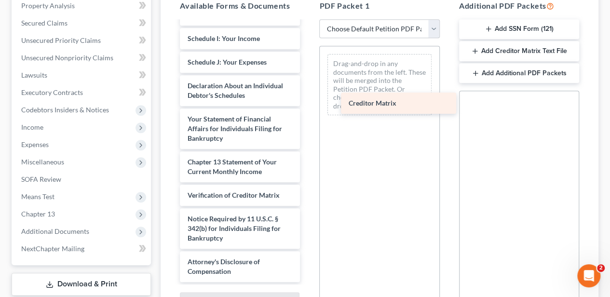
drag, startPoint x: 216, startPoint y: 173, endPoint x: 377, endPoint y: 106, distance: 174.4
click at [308, 106] on div "Creditor Matrix Debtor's Electronic Noticing Request (DeBN) ([DATE]) Voluntary …" at bounding box center [239, 15] width 135 height 534
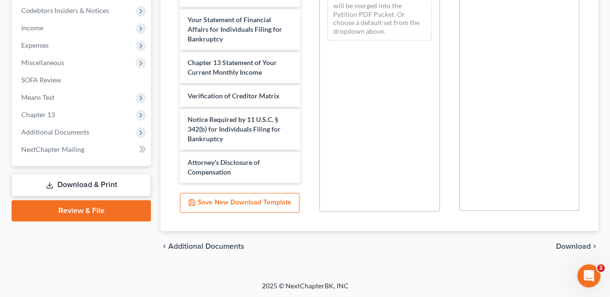
click at [580, 244] on span "Download" at bounding box center [573, 246] width 35 height 8
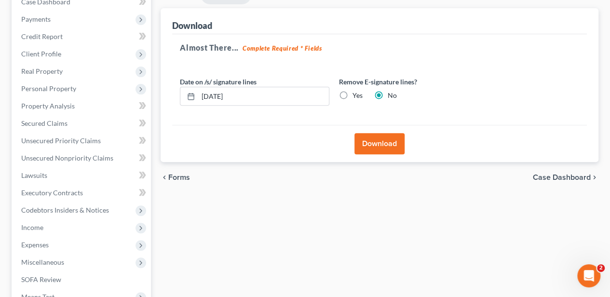
scroll to position [122, 0]
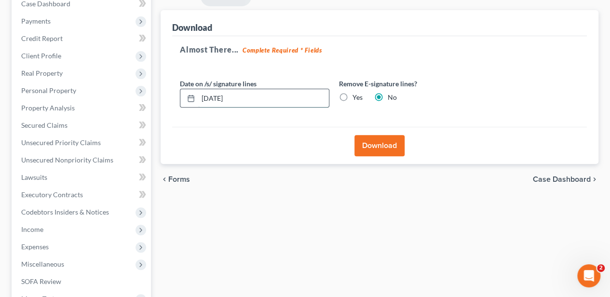
drag, startPoint x: 242, startPoint y: 100, endPoint x: 197, endPoint y: 99, distance: 45.3
click at [197, 99] on div "[DATE]" at bounding box center [254, 98] width 149 height 19
click at [352, 97] on label "Yes" at bounding box center [357, 98] width 10 height 10
click at [356, 97] on input "Yes" at bounding box center [359, 96] width 6 height 6
click at [373, 139] on button "Download" at bounding box center [379, 145] width 50 height 21
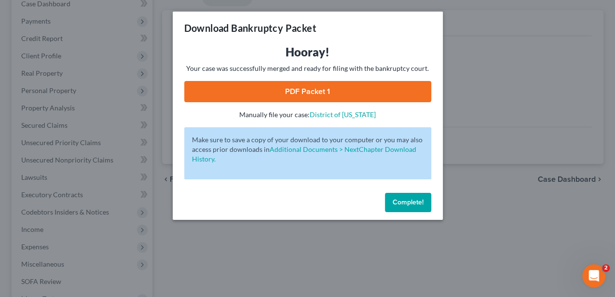
click at [354, 88] on link "PDF Packet 1" at bounding box center [307, 91] width 247 height 21
click at [422, 201] on span "Complete!" at bounding box center [407, 202] width 31 height 8
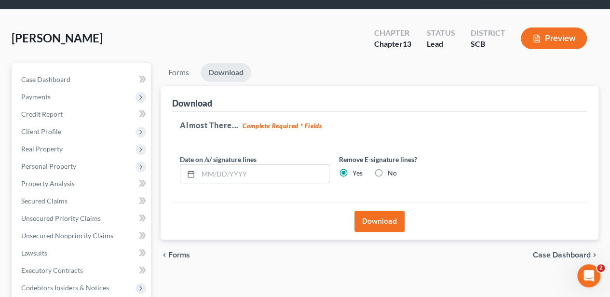
scroll to position [0, 0]
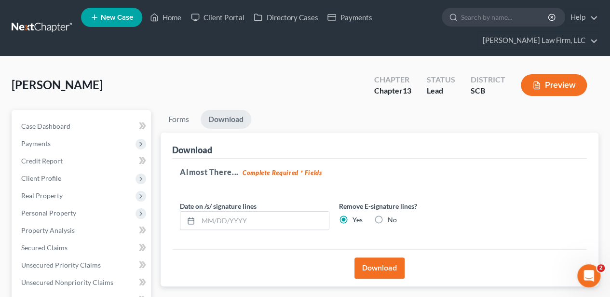
click at [163, 27] on ul "New Case Home Client Portal Directory Cases Payments - No Result - See all resu…" at bounding box center [339, 28] width 517 height 46
click at [164, 22] on link "Home" at bounding box center [165, 17] width 41 height 17
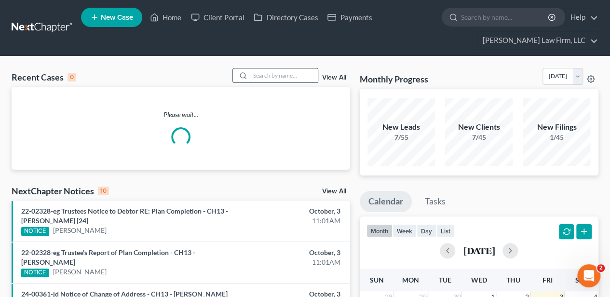
click at [256, 72] on input "search" at bounding box center [283, 75] width 67 height 14
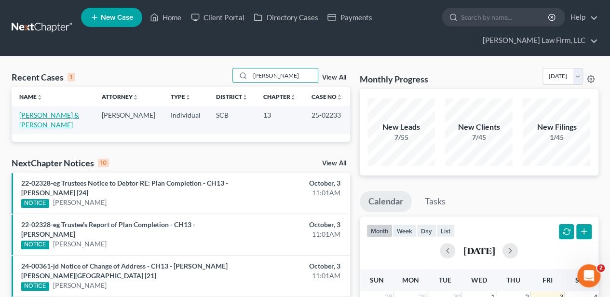
click at [44, 117] on link "[PERSON_NAME] & [PERSON_NAME]" at bounding box center [49, 120] width 60 height 18
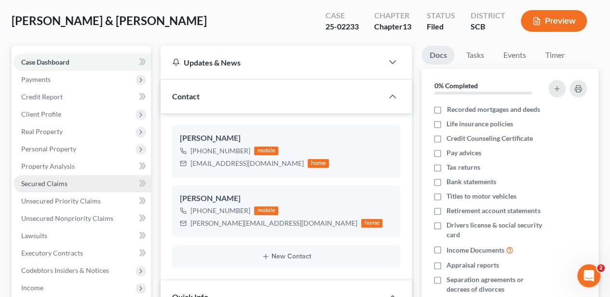
scroll to position [777, 0]
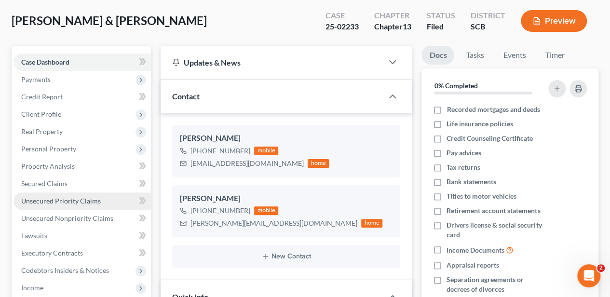
click at [63, 201] on span "Unsecured Priority Claims" at bounding box center [61, 201] width 80 height 8
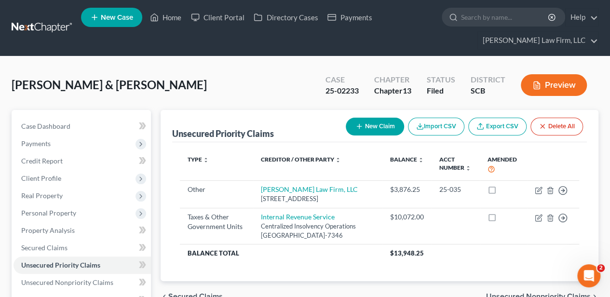
scroll to position [32, 0]
